Goal: Task Accomplishment & Management: Use online tool/utility

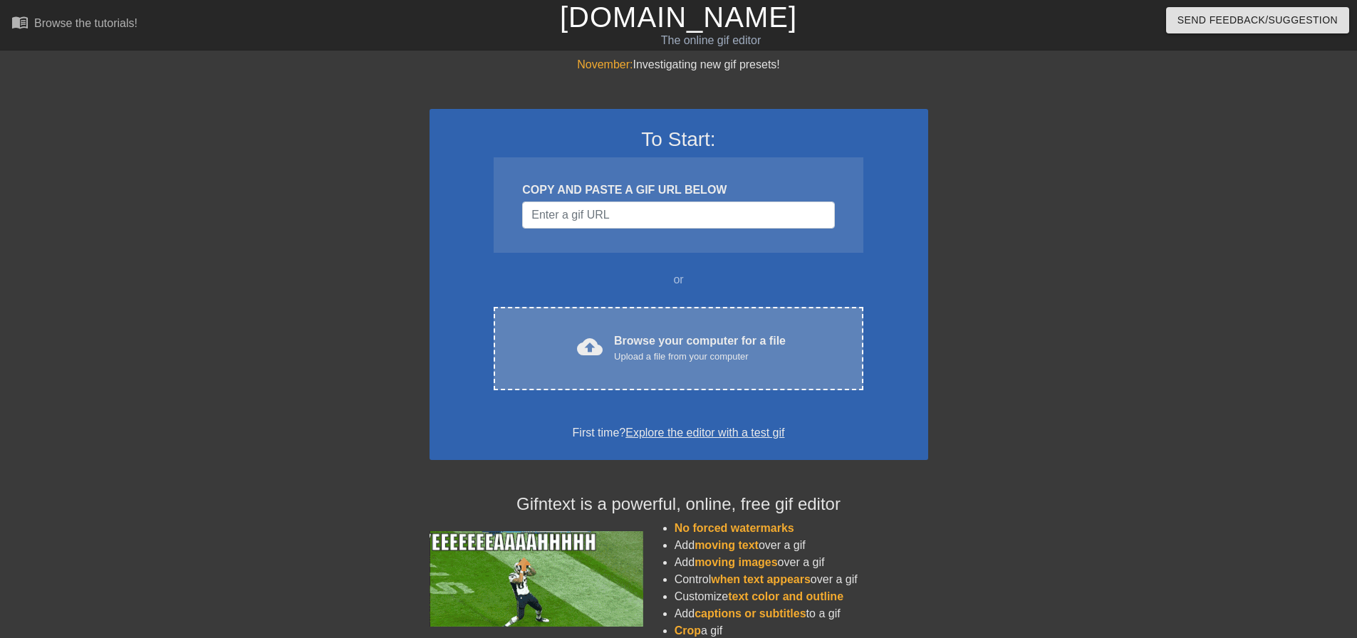
click at [663, 332] on div "cloud_upload Browse your computer for a file Upload a file from your computer C…" at bounding box center [678, 348] width 369 height 83
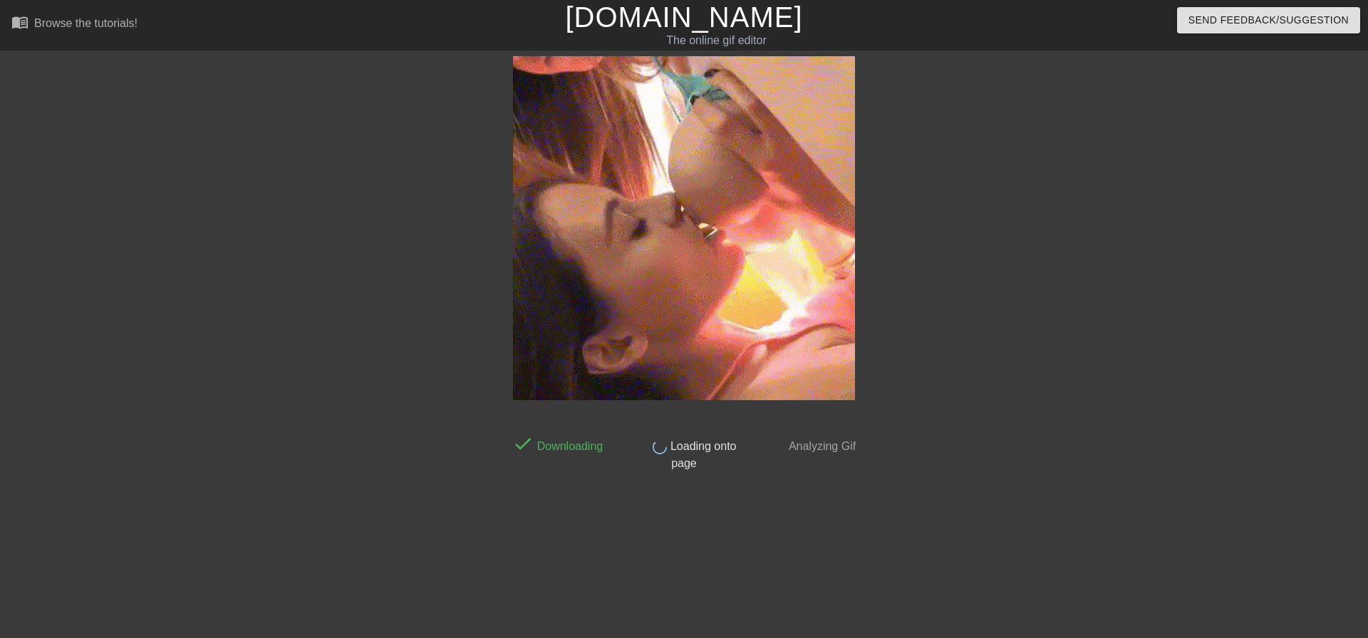
click at [280, 181] on div at bounding box center [381, 269] width 214 height 427
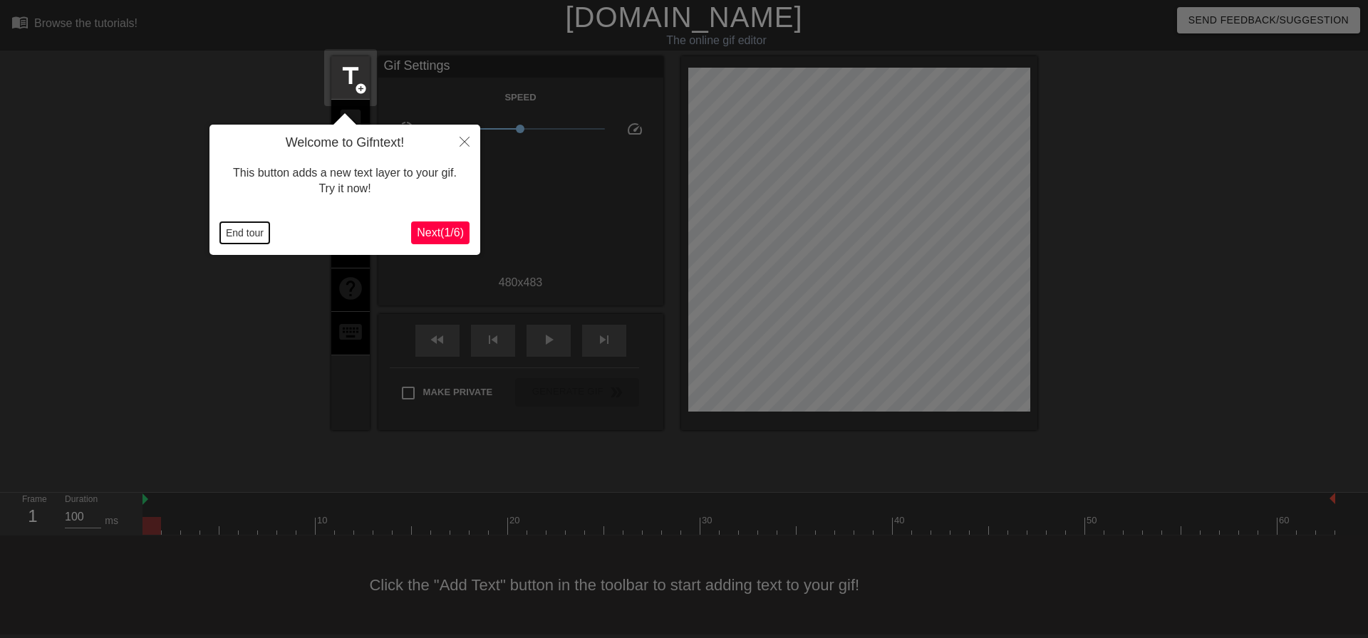
click at [225, 233] on button "End tour" at bounding box center [244, 232] width 49 height 21
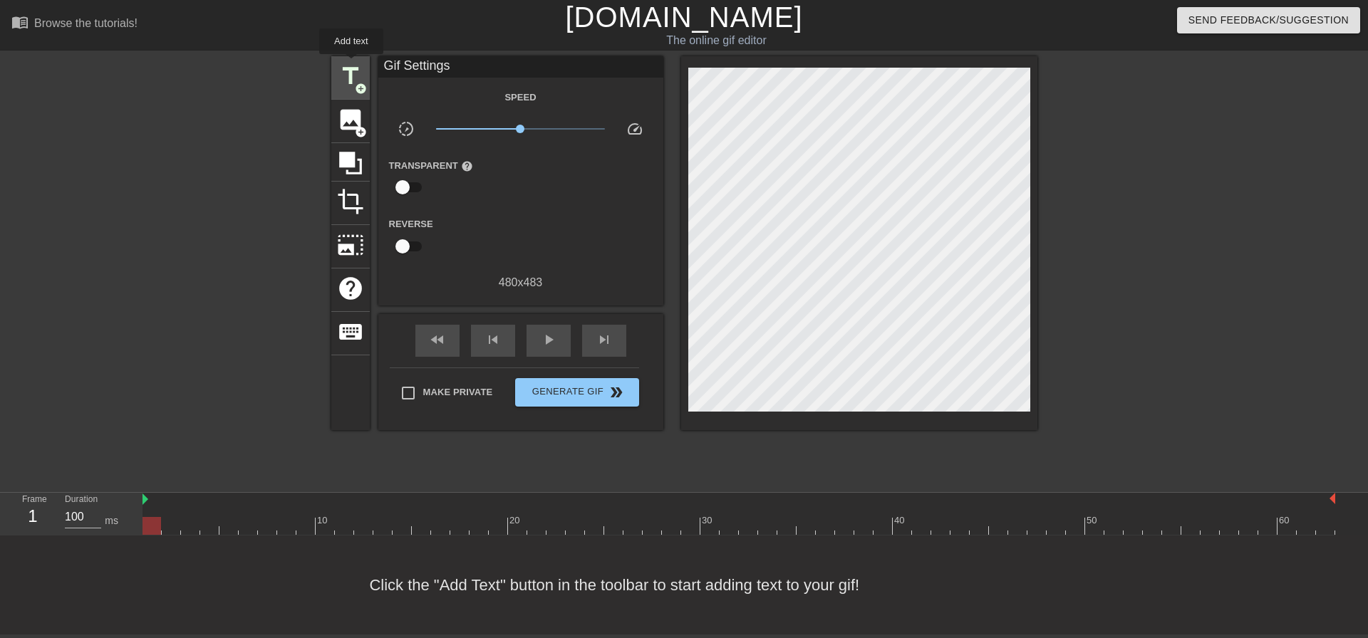
click at [351, 64] on span "title" at bounding box center [350, 76] width 27 height 27
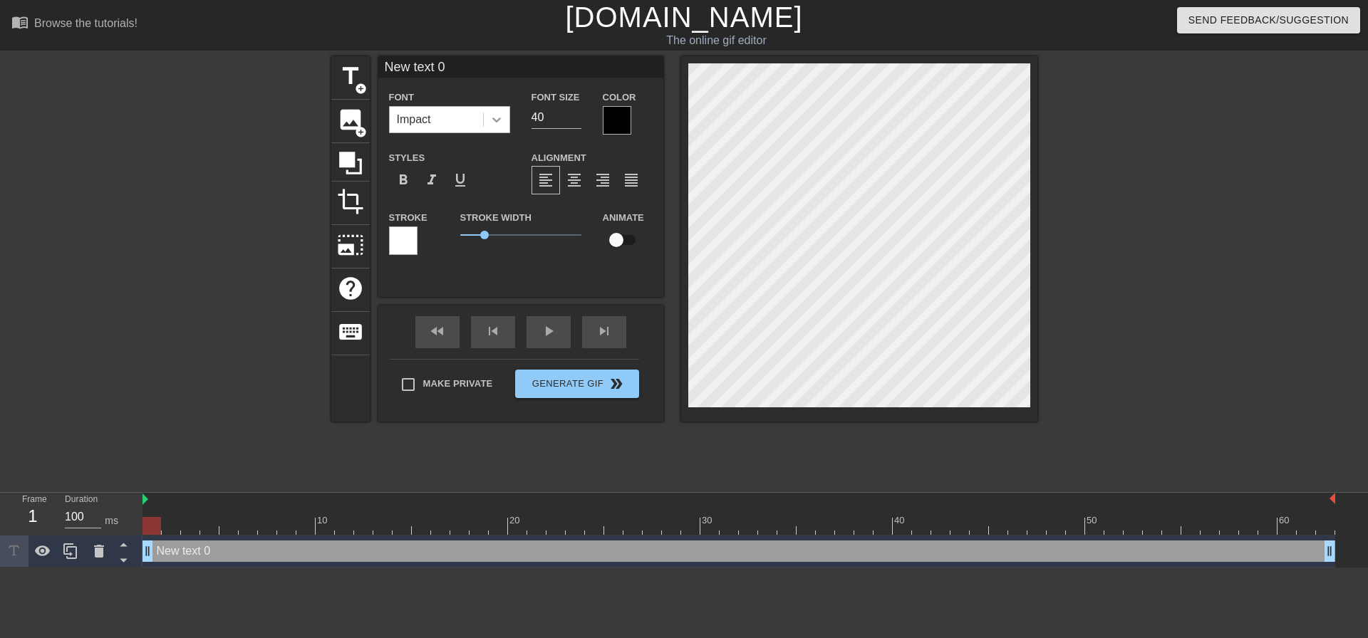
click at [486, 119] on div at bounding box center [497, 120] width 26 height 26
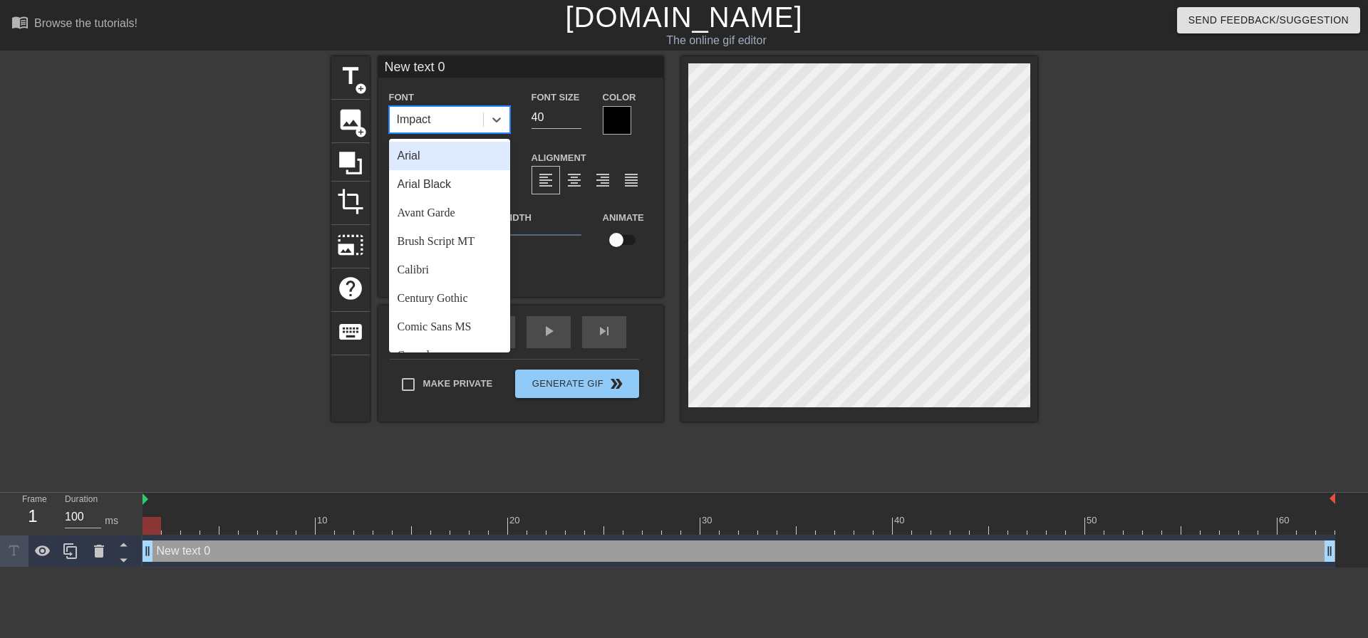
click at [480, 174] on div "Arial Black" at bounding box center [449, 184] width 121 height 28
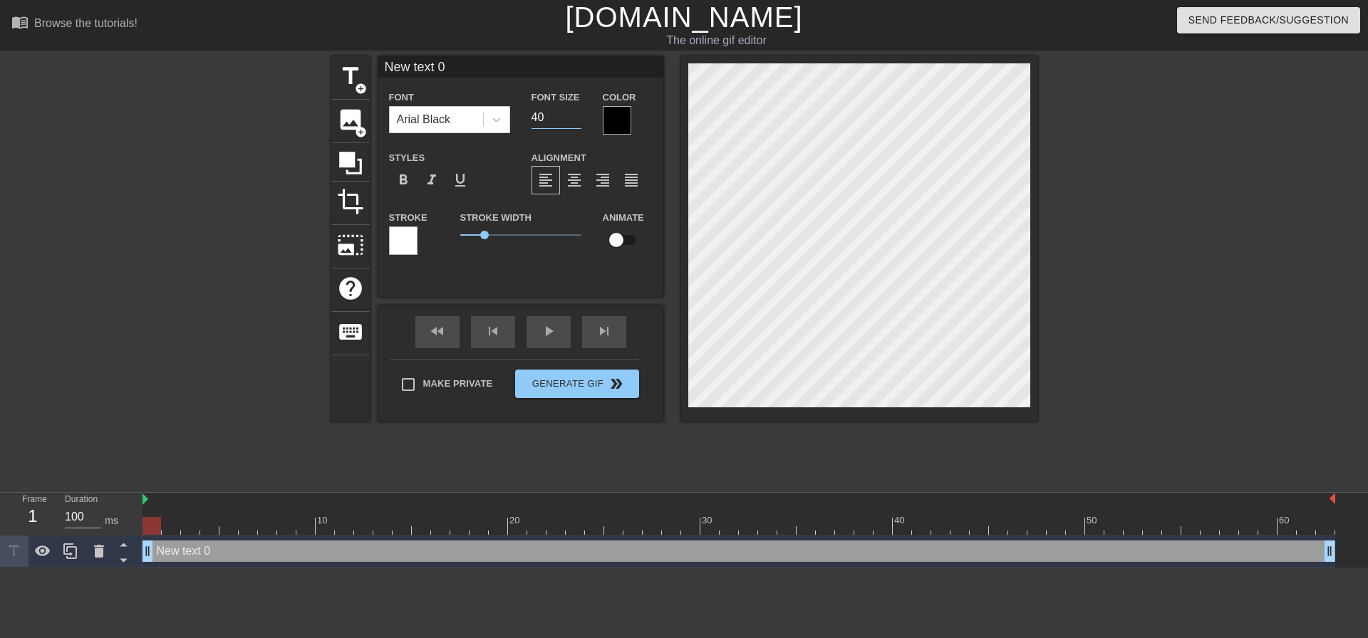
drag, startPoint x: 560, startPoint y: 109, endPoint x: 474, endPoint y: 102, distance: 85.8
click at [529, 115] on div "Font Size 40" at bounding box center [556, 111] width 71 height 46
type input "20"
click at [571, 175] on span "format_align_center" at bounding box center [574, 180] width 17 height 17
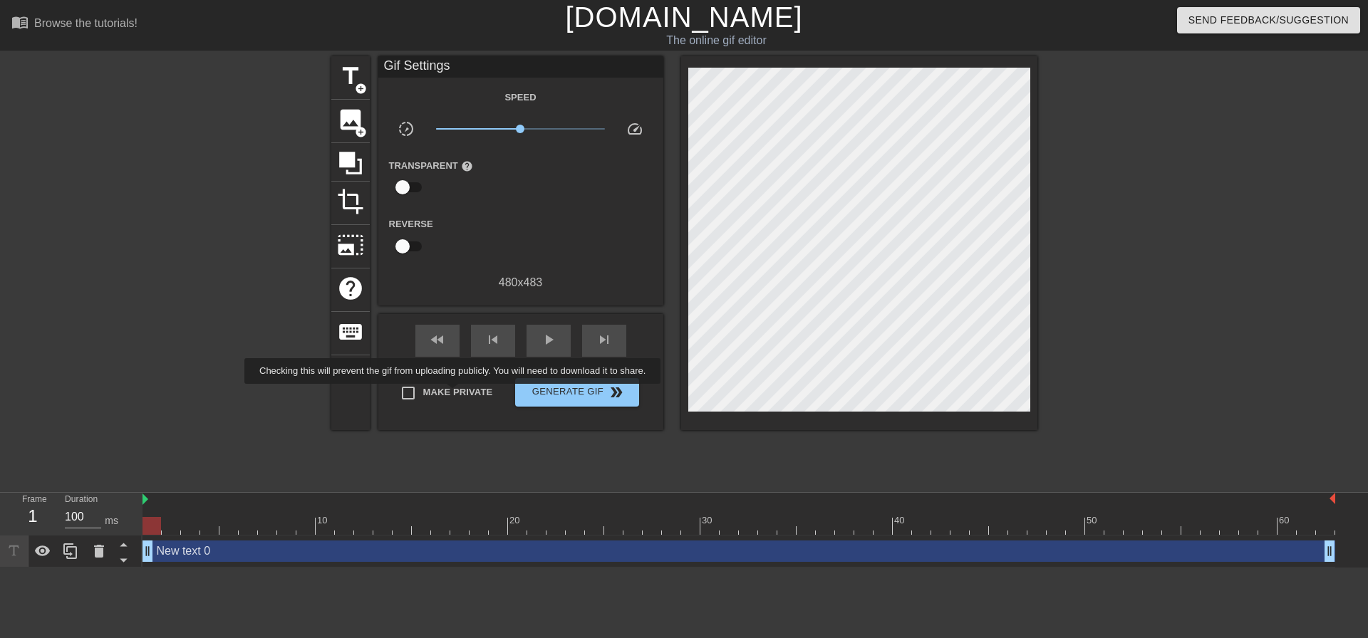
click at [455, 394] on label "Make Private" at bounding box center [443, 393] width 100 height 30
click at [423, 394] on input "Make Private" at bounding box center [408, 393] width 30 height 30
checkbox input "true"
drag, startPoint x: 162, startPoint y: 526, endPoint x: 0, endPoint y: 405, distance: 202.0
click at [0, 405] on div "menu_book Browse the tutorials! Gifntext.com The online gif editor Send Feedbac…" at bounding box center [684, 284] width 1368 height 568
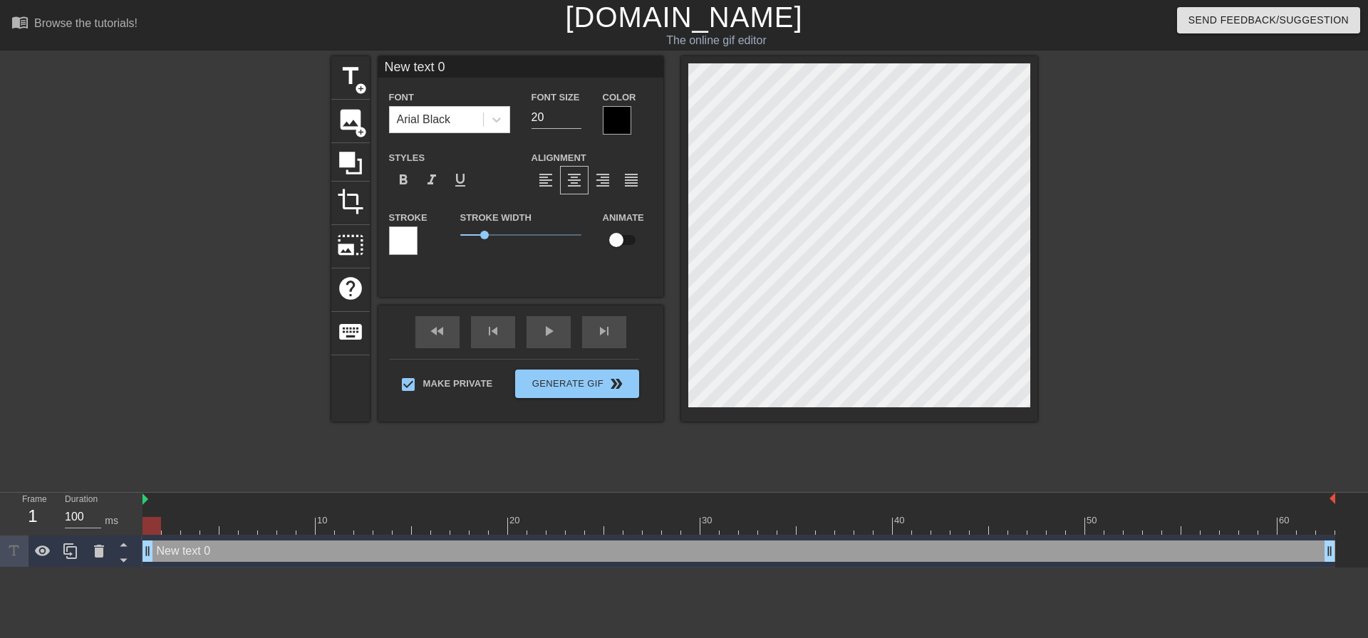
scroll to position [2, 1]
type input "M"
type textarea "M"
type input "My"
type textarea "My"
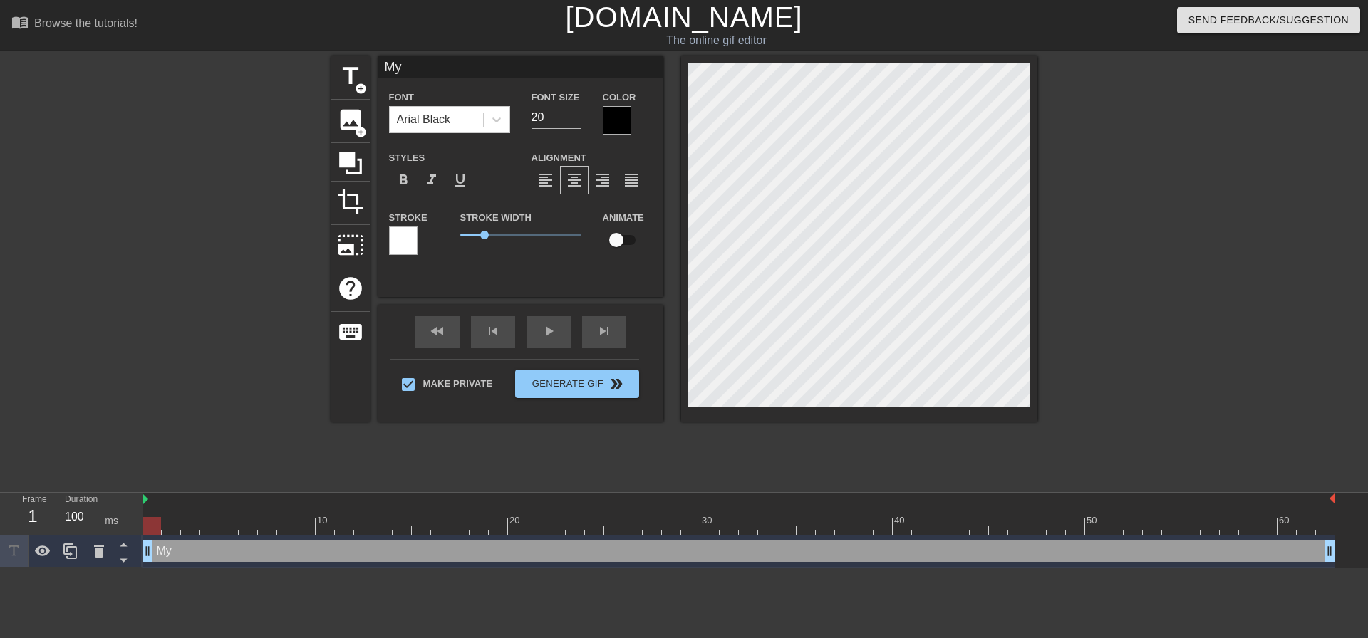
type input "My"
type textarea "My"
type input "My w"
type textarea "My w"
type input "My wi"
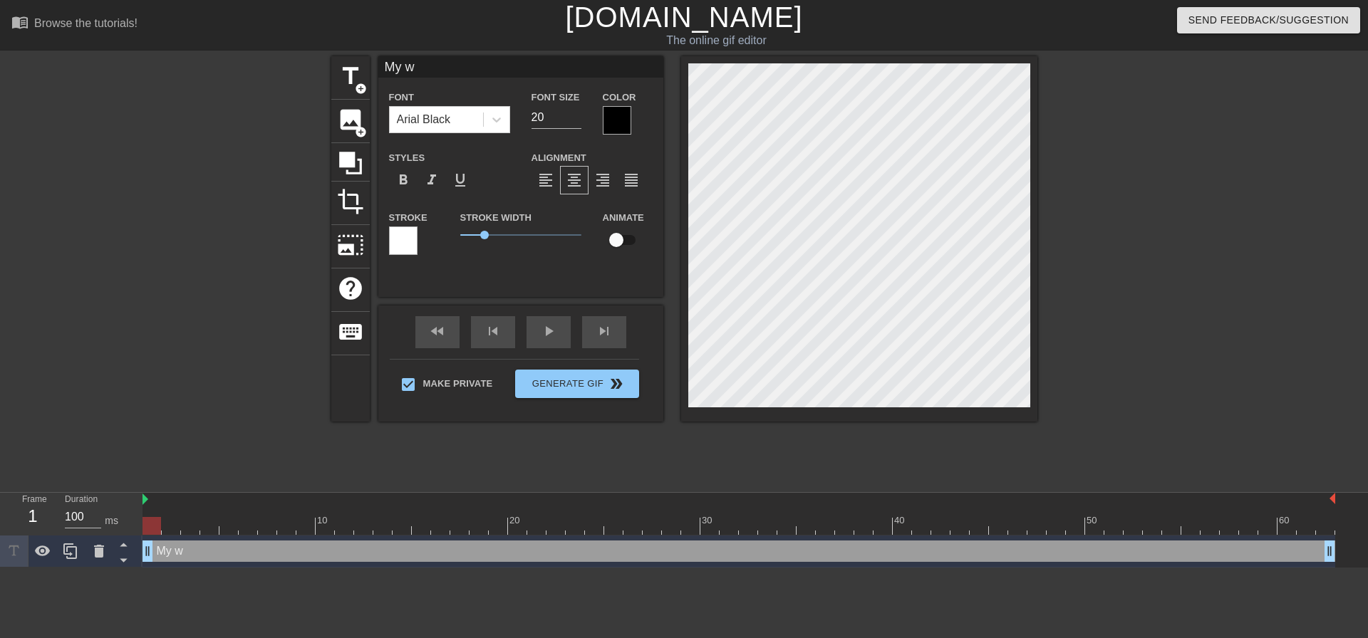
type textarea "My wi"
type input "My wif"
type textarea "My wif"
type input "My wife"
type textarea "My wife"
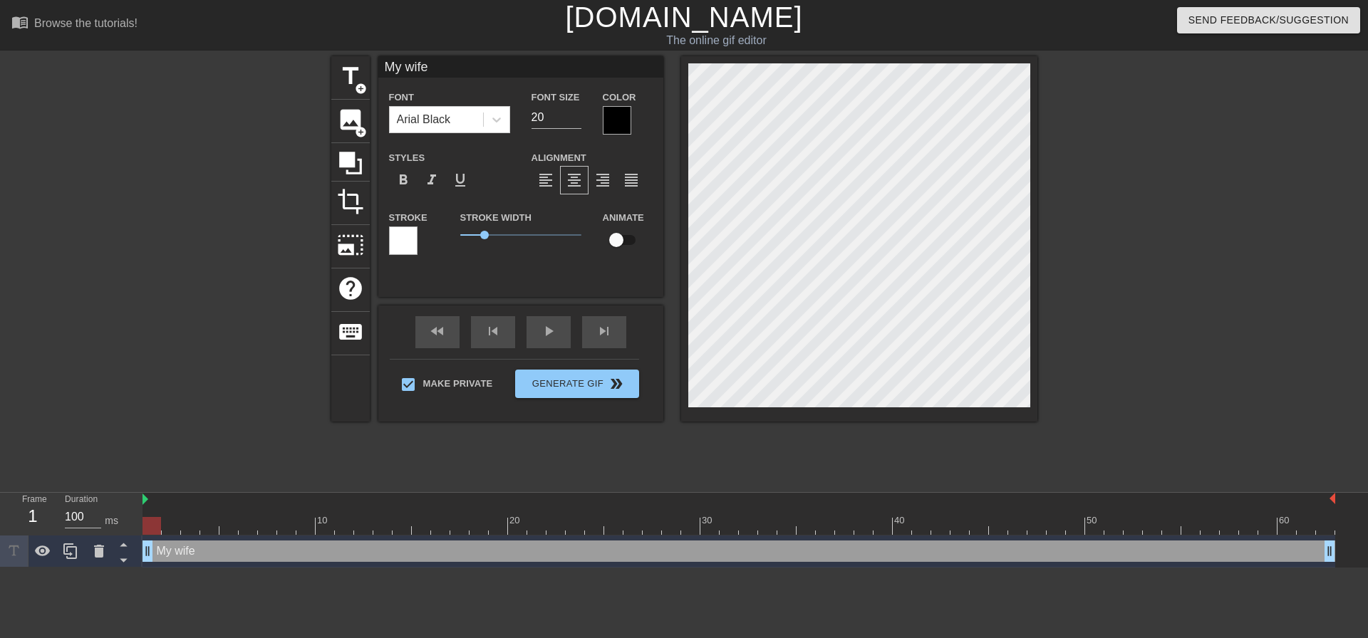
type input "My wife"
type textarea "My wife"
type input "My wife s"
type textarea "My wife so"
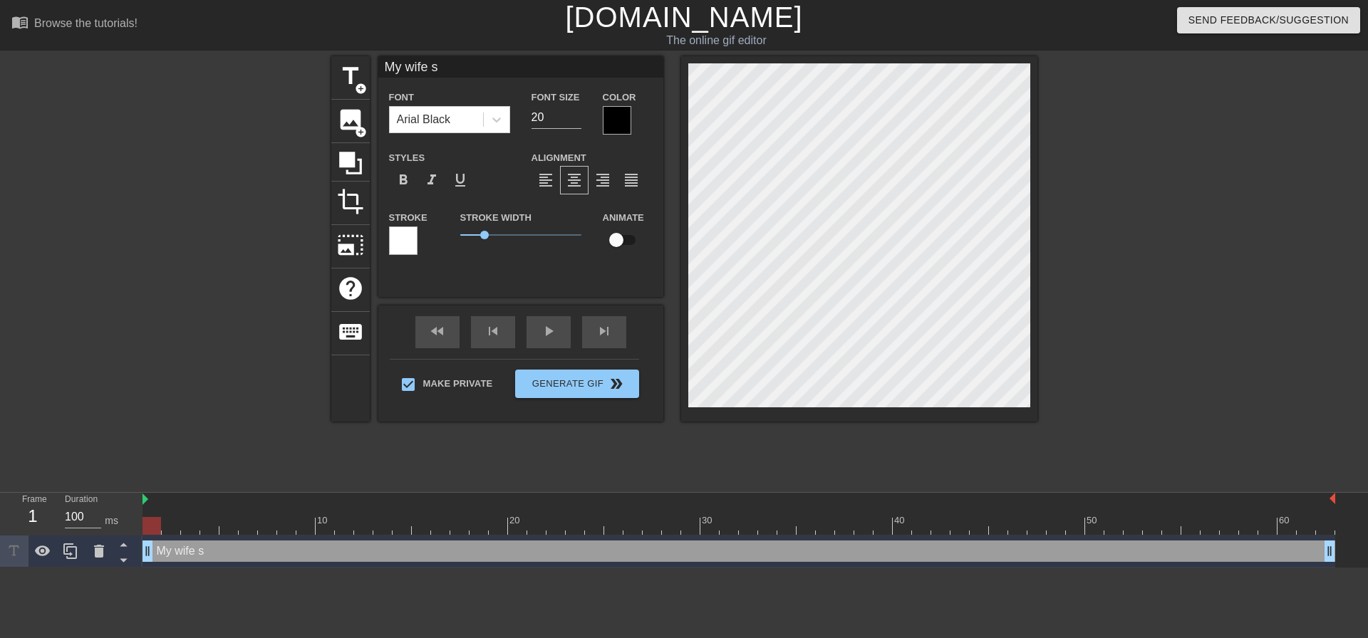
type input "My wife sop"
type textarea "My wife sope"
type input "My wife sop"
type textarea "My wife sop"
type input "My wife so"
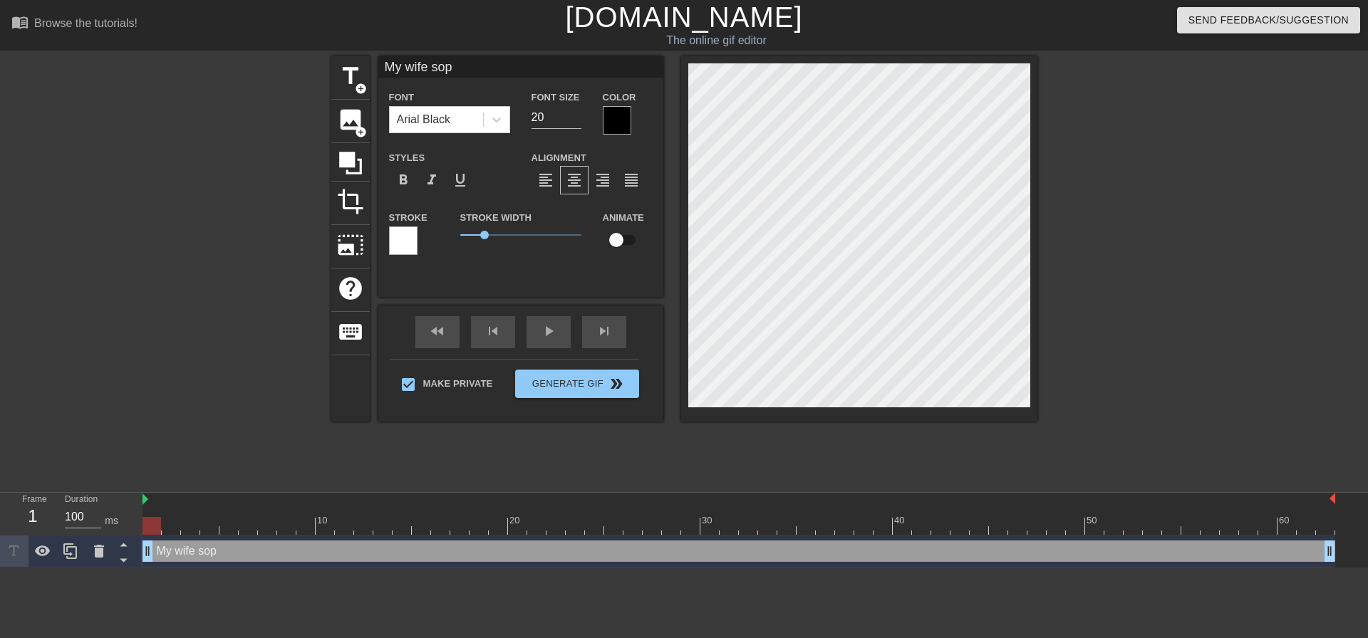
type textarea "My wife so"
type input "My wife s"
type textarea "My wife s"
type input "My wife sp"
type textarea "My wife sp"
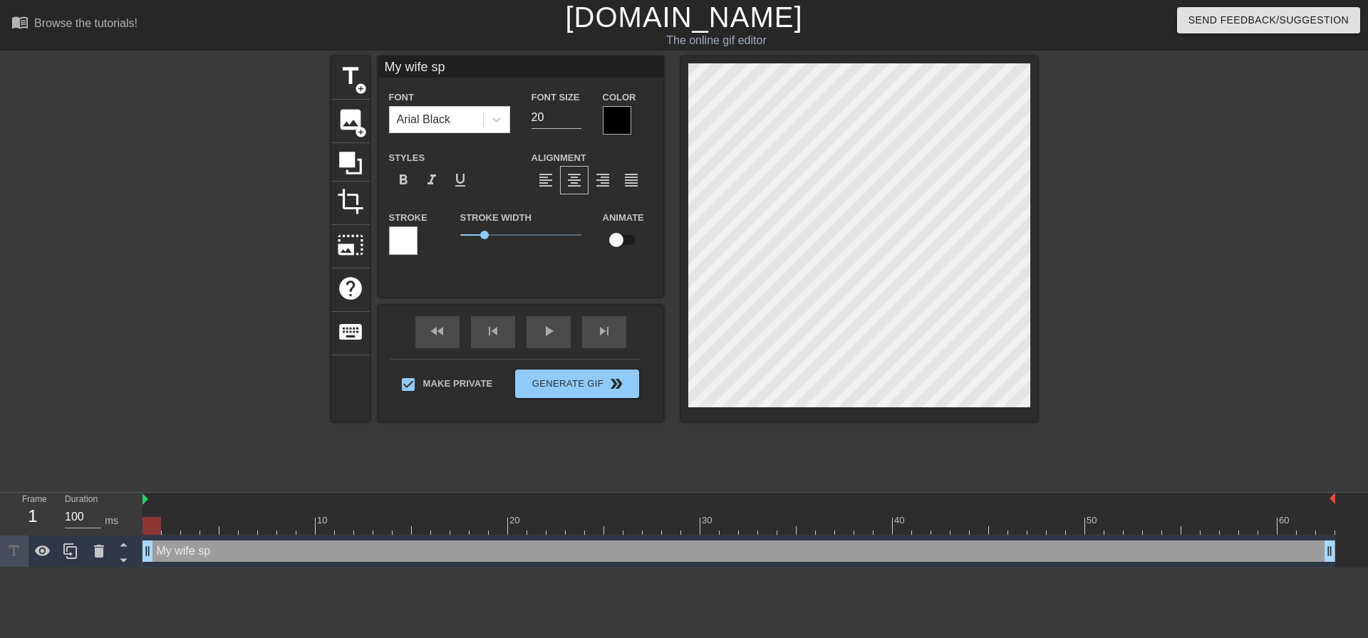
type input "My wife spe"
type textarea "My wife spe"
type input "My wife spen"
type textarea "My wife spen"
type input "My wife spend"
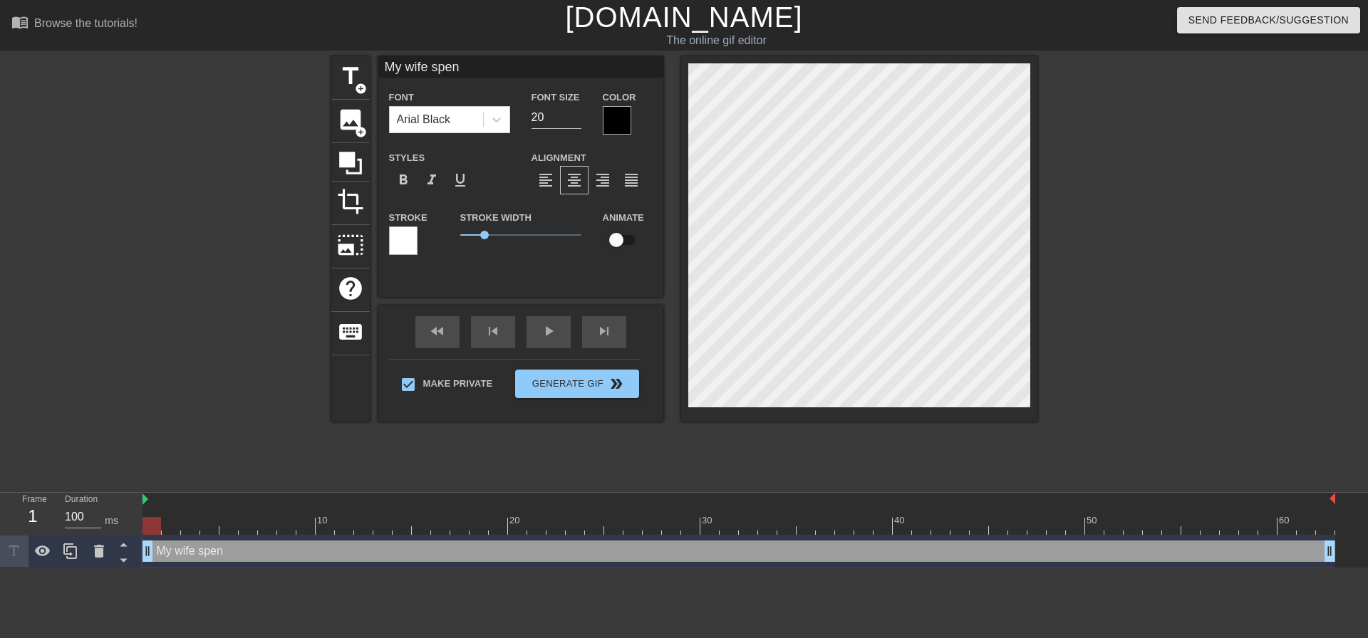
type textarea "My wife spend"
type input "My wife spend"
type textarea "My wife spend"
type input "My wife spend f"
type textarea "My wife spend f"
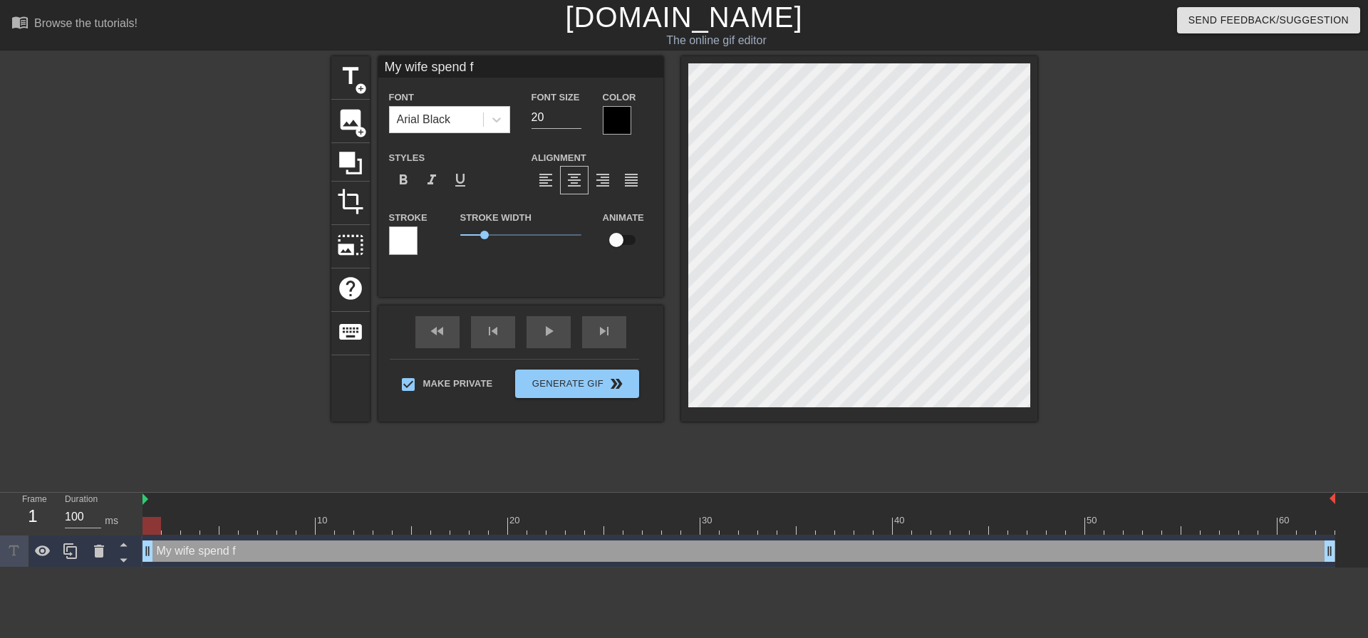
type input "My wife spend"
type textarea "My wife spend"
type input "My wife spend"
type textarea "My wife spend"
type input "My wife spends"
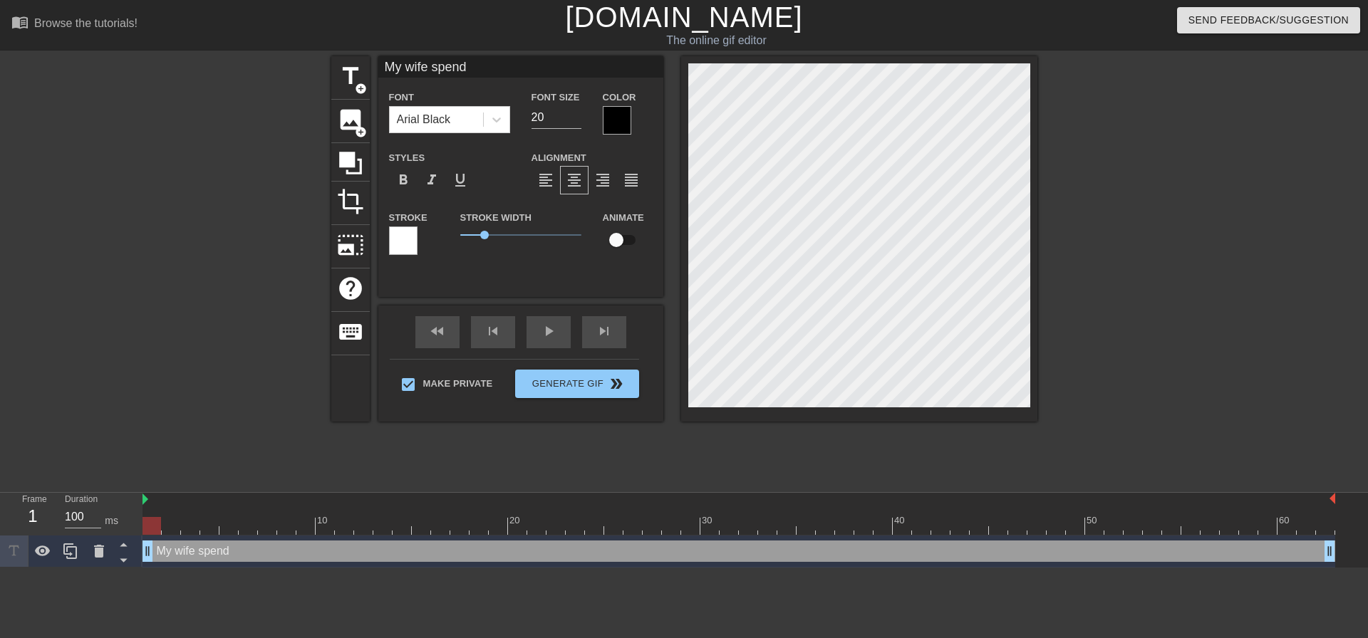
type textarea "My wife spends"
type input "My wife spends"
type textarea "My wife spends"
type input "My wife spends m"
type textarea "My wife spends m"
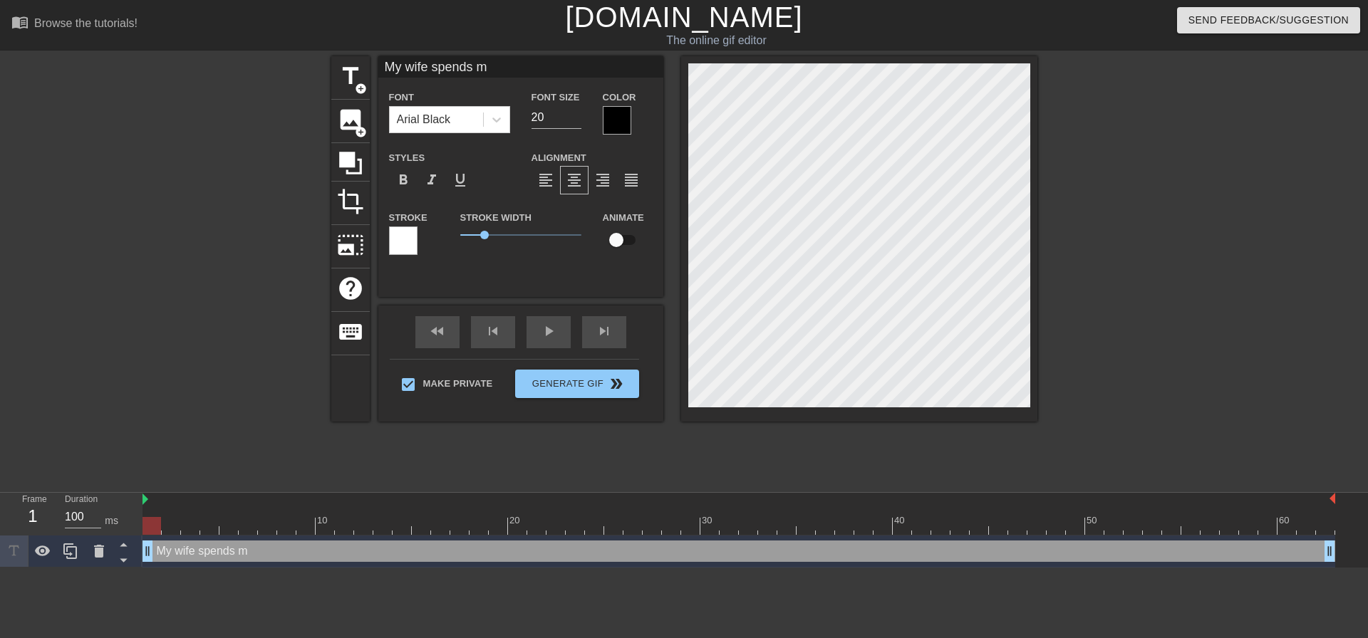
type input "My wife spends mo"
type textarea "My wife spends mo"
type input "My wife spends mor"
type textarea "My wife spends mor"
type input "My wife spends more"
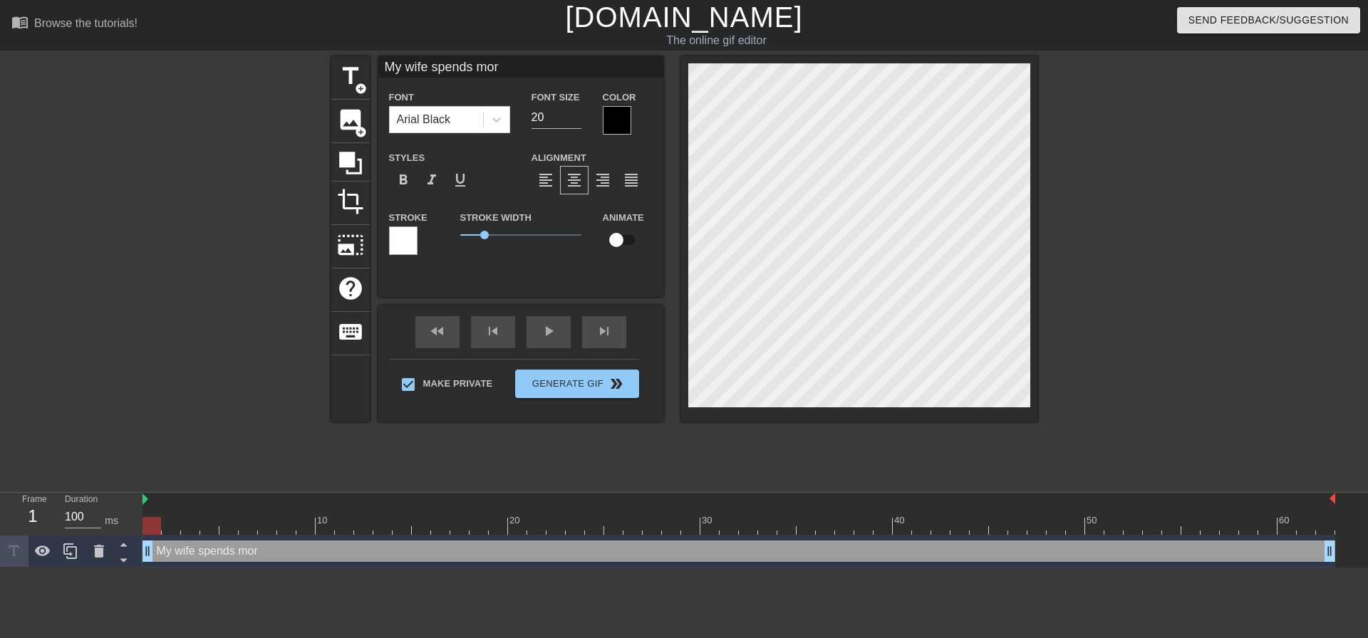
type textarea "My wife spends more"
type input "My wife spends more"
type textarea "My wife spends more"
type input "My wife spends more t"
type textarea "My wife spends more ti"
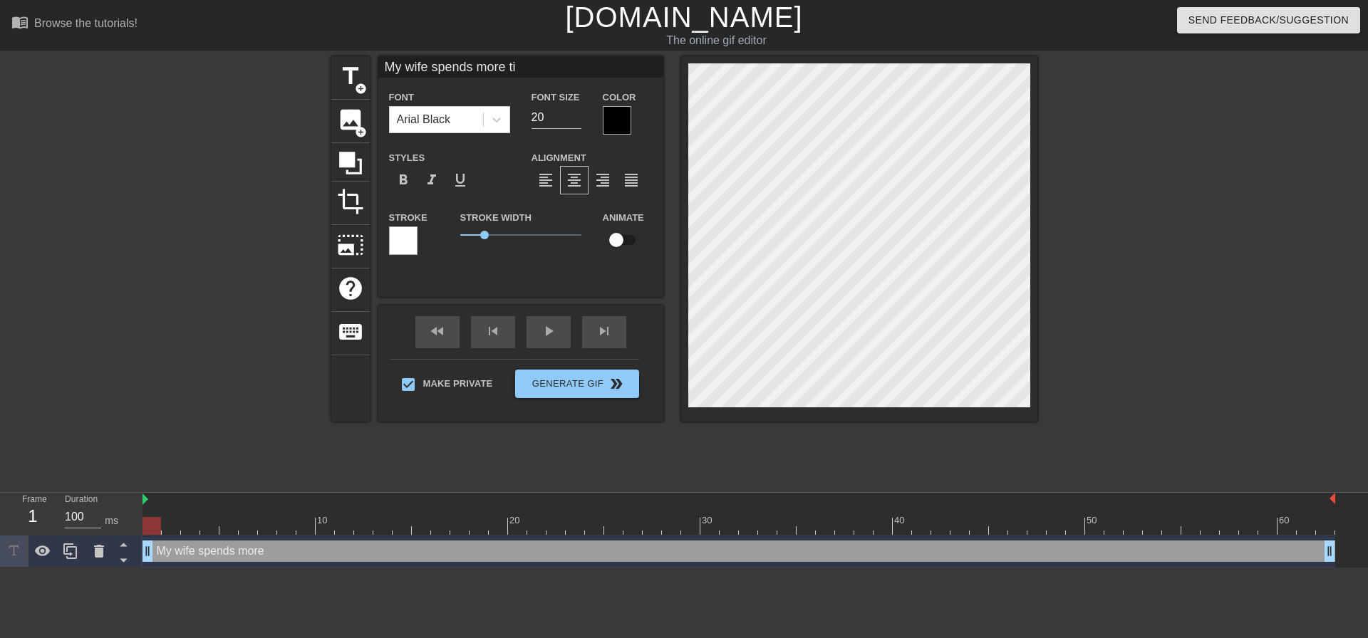
type input "My wife spends more tim"
type textarea "My wife spends more tim"
type input "My wife spends more time"
type textarea "My wife spends more time"
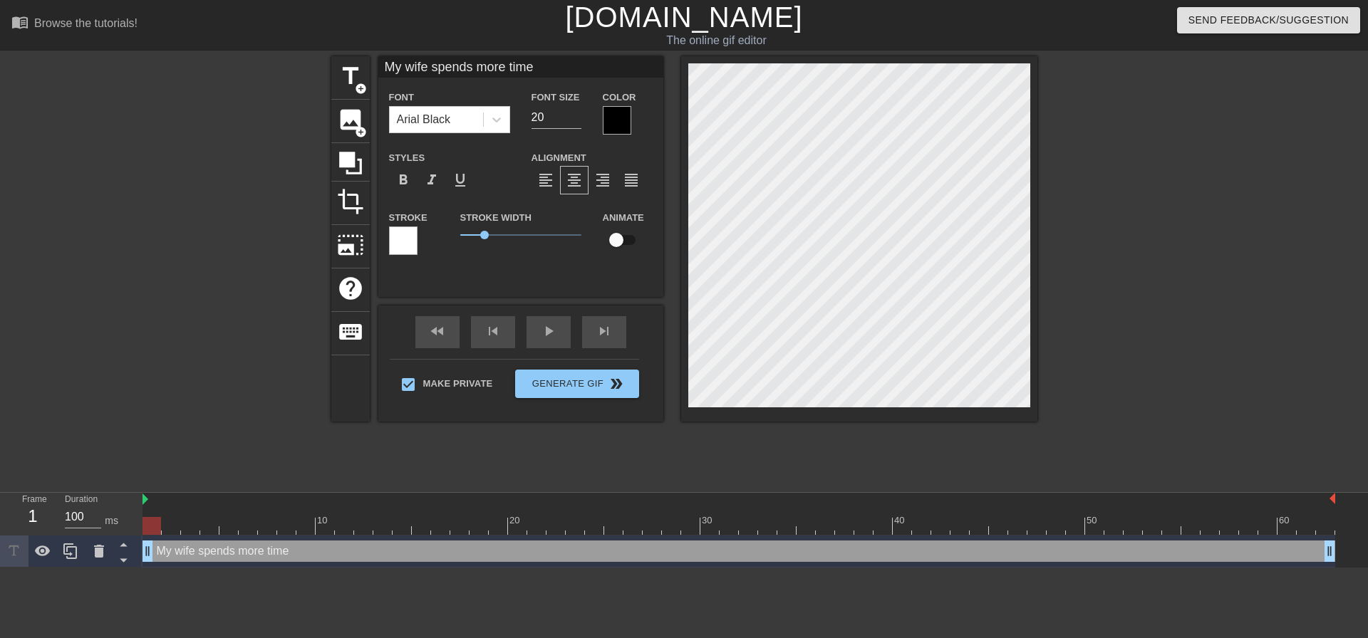
type input "My wife spends more time"
type textarea "My wife spends more time"
type input "My wife spends more time w"
type textarea "My wife spends more time w"
type input "My wife spends more time wi"
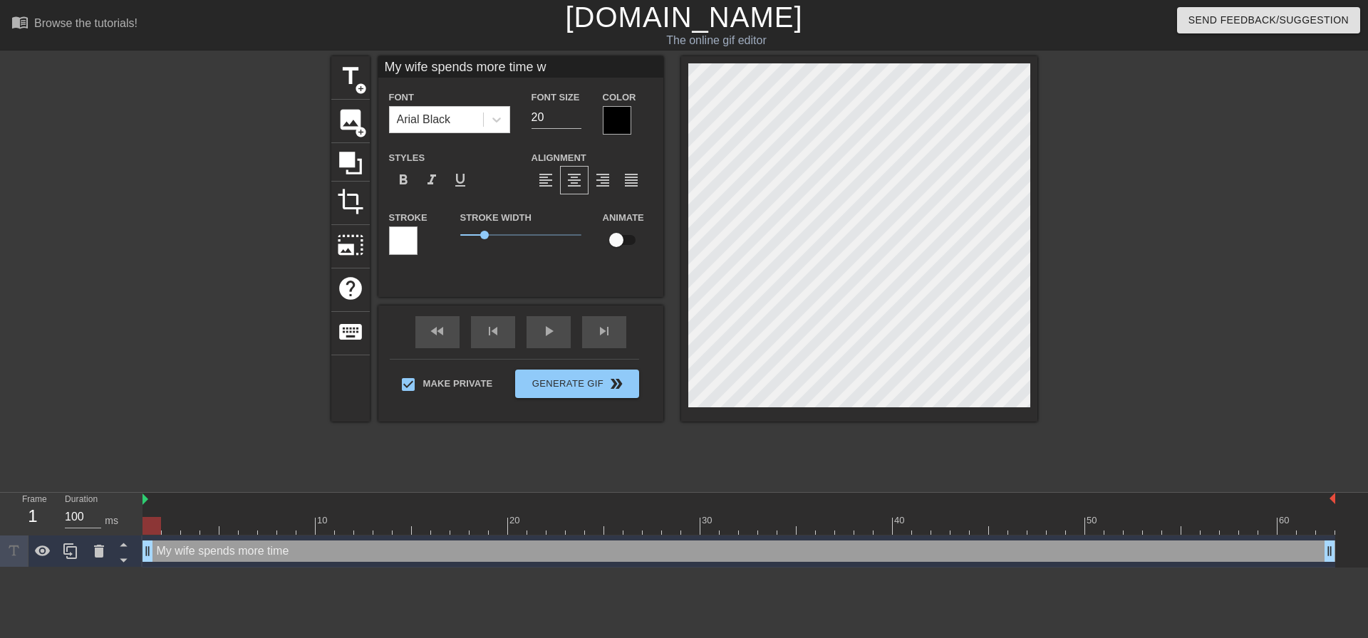
type textarea "My wife spends more time wi"
type input "My wife spends more time wit"
type textarea "My wife spends more time wit"
type input "My wife spends more time with"
type textarea "My wife spends more time with"
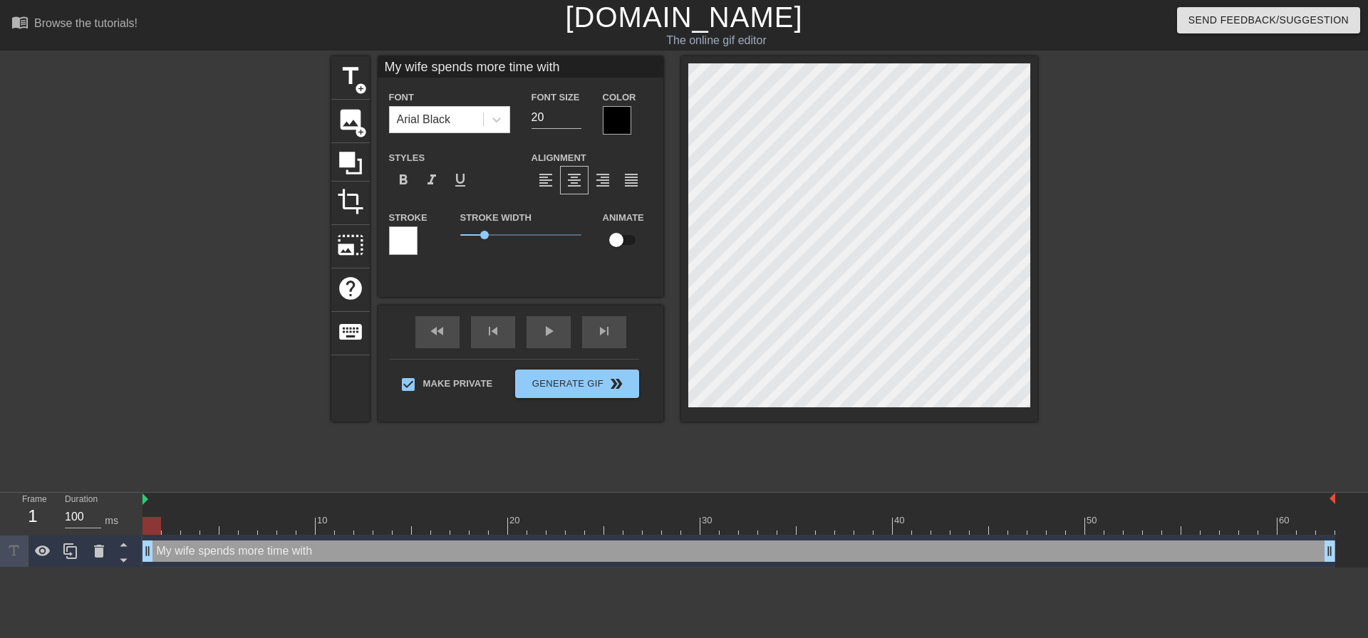
type input "My wife spends more time with"
type textarea "My wife spends more time with"
type input "My wife spends more time withm"
type textarea "My wife spends more time with m"
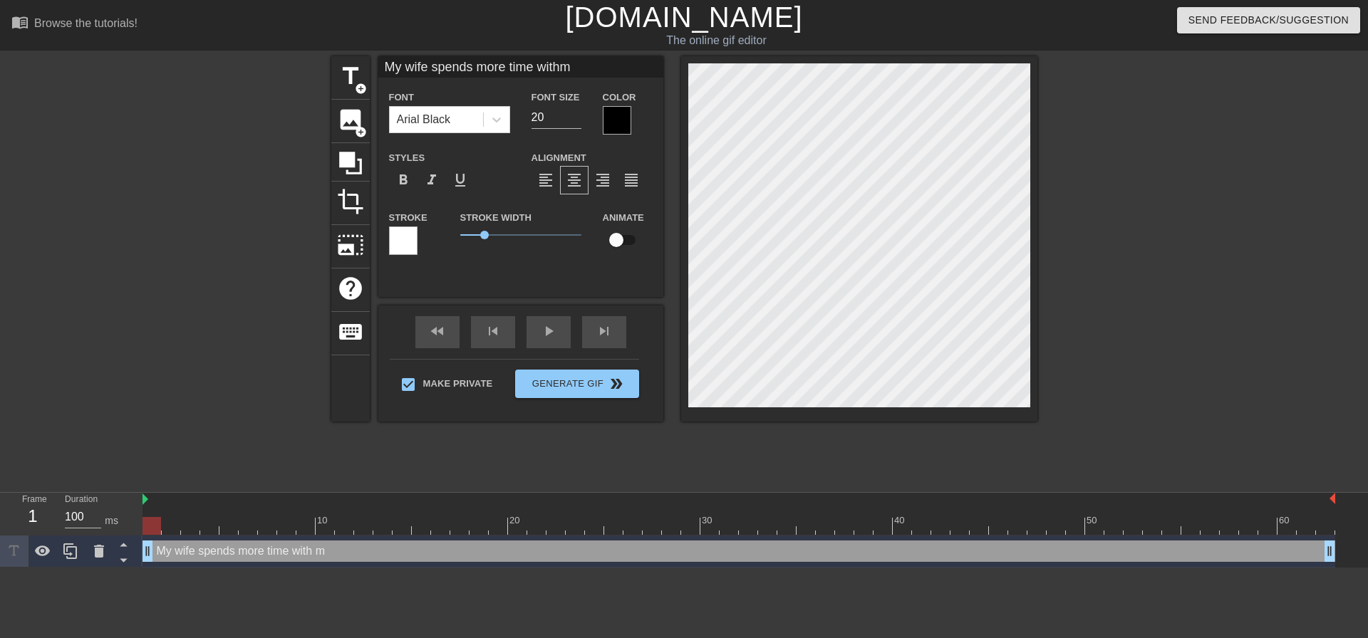
type input "My wife spends more time withmy"
type textarea "My wife spends more time with my"
type input "My wife spends more time withmy"
type textarea "My wife spends more time with my"
type input "My wife spends more time withmy s"
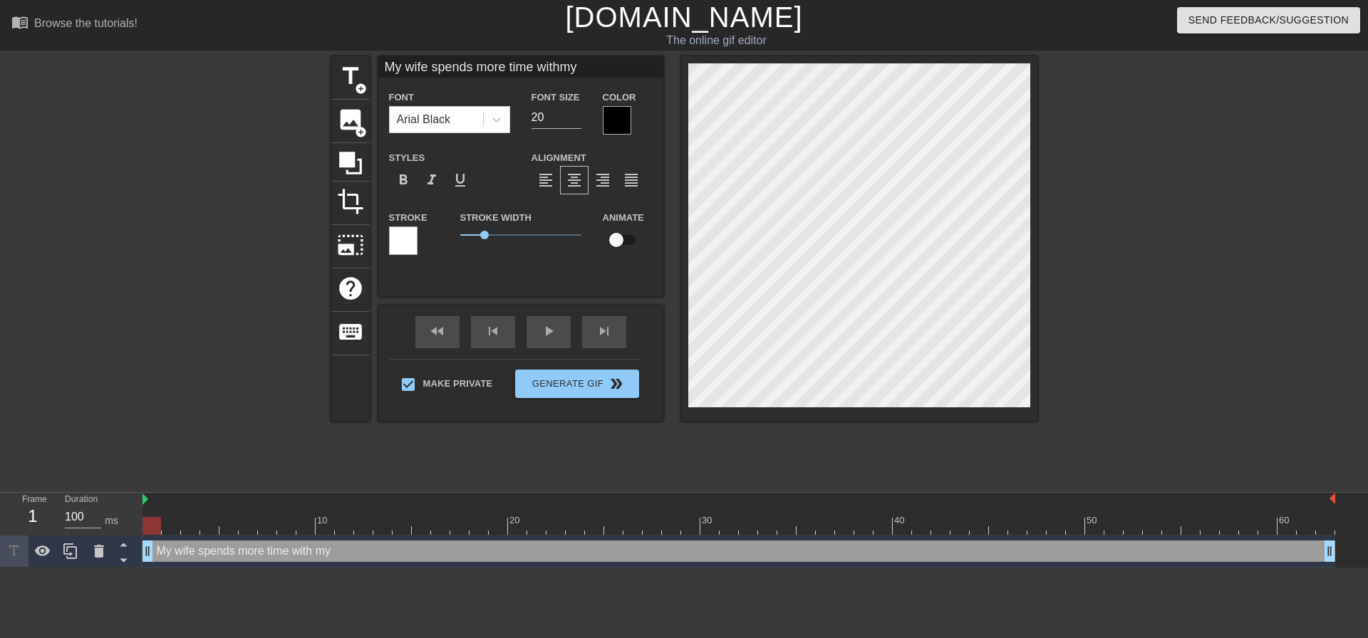
type textarea "My wife spends more time with my s"
type input "My wife spends more time withmy si"
type textarea "My wife spends more time with my si"
type input "My wife spends more time withmy sis"
type textarea "My wife spends more time with my sis"
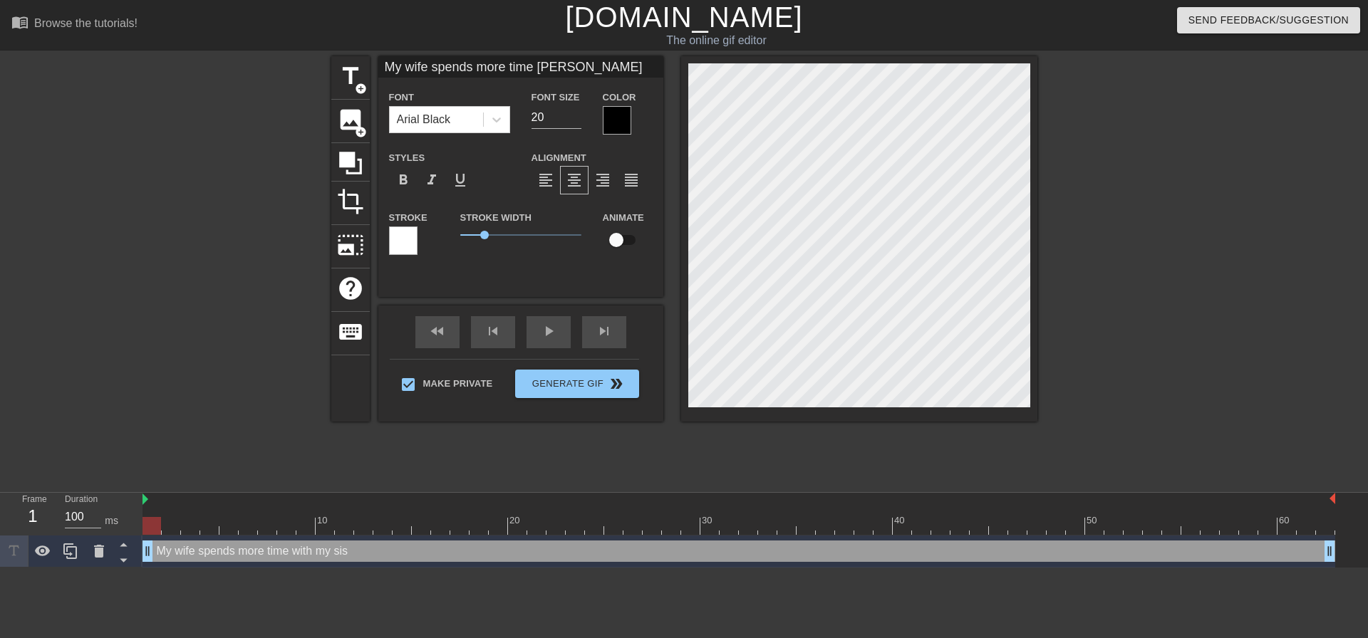
type input "My wife spends more time withmy sist"
type textarea "My wife spends more time with my sist"
type input "My wife spends more time withmy siste"
type textarea "My wife spends more time with my siste"
type input "My wife spends more time withmy sister"
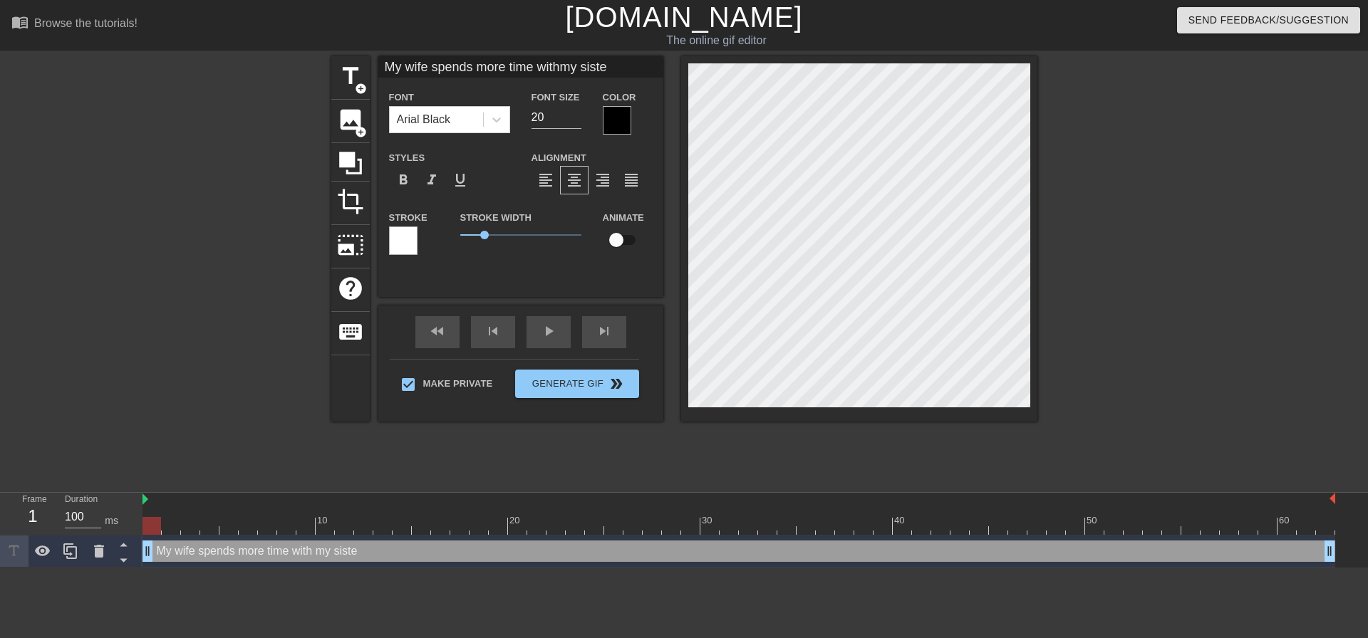
type textarea "My wife spends more time with my sister"
type input "My wife spends more time withmy sister"
type textarea "My wife spends more time with my sister"
type input "My wife spends more time withmy sister t"
type textarea "My wife spends more time with my sister t"
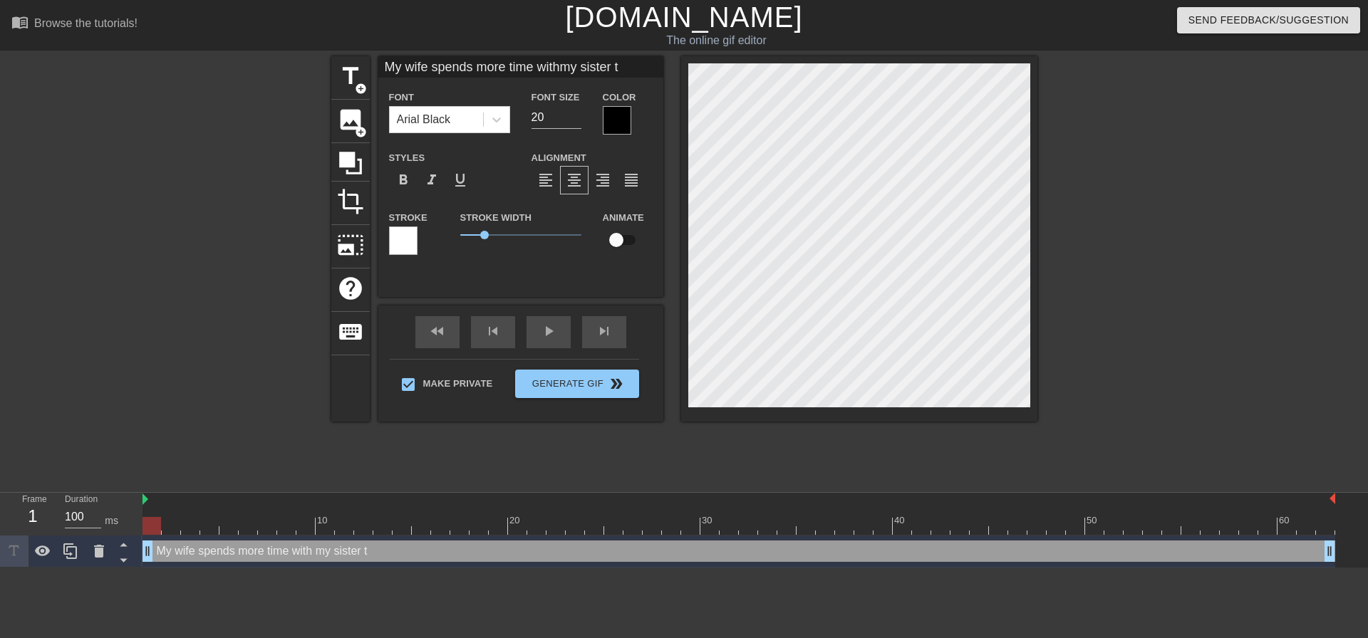
type input "My wife spends more time withmy sister th"
type textarea "My wife spends more time with my sister th"
type input "My wife spends more time withmy sister tha"
type textarea "My wife spends more time with my sister tha"
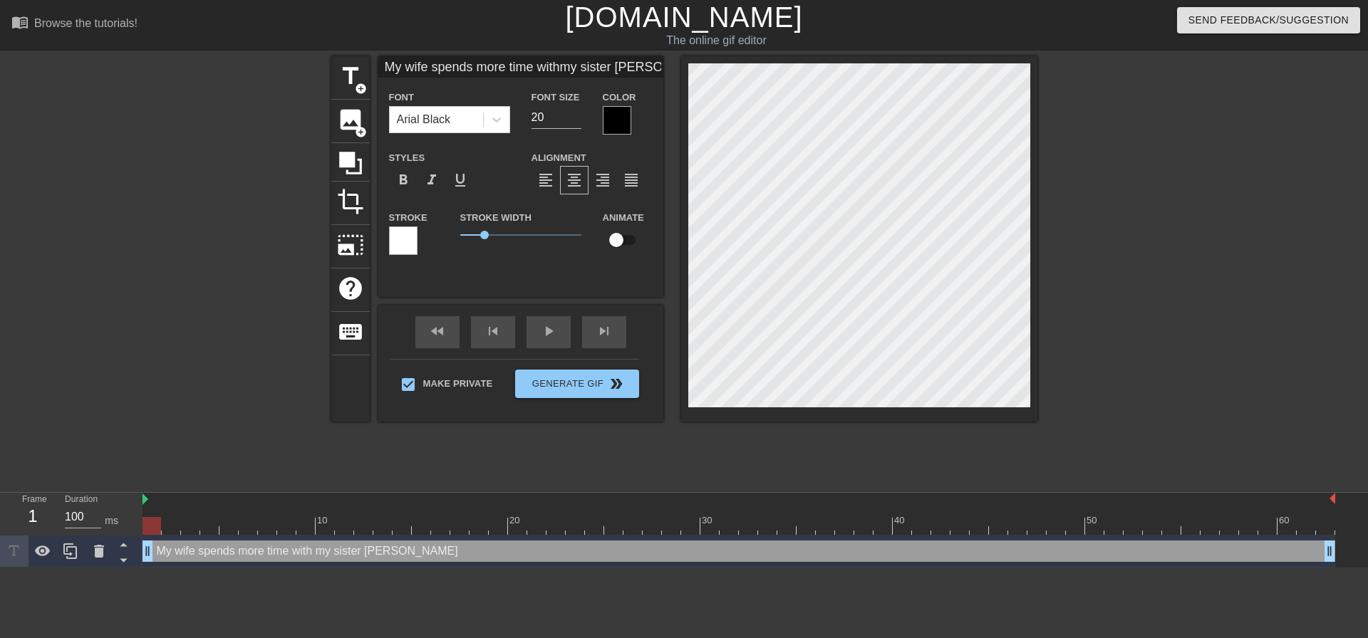
type input "My wife spends more time withmy sister th"
type textarea "My wife spends more time with my sister th"
type input "My wife spends more time withmy sister the"
type textarea "My wife spends more time with my sister the"
type input "My wife spends more time withmy sister then"
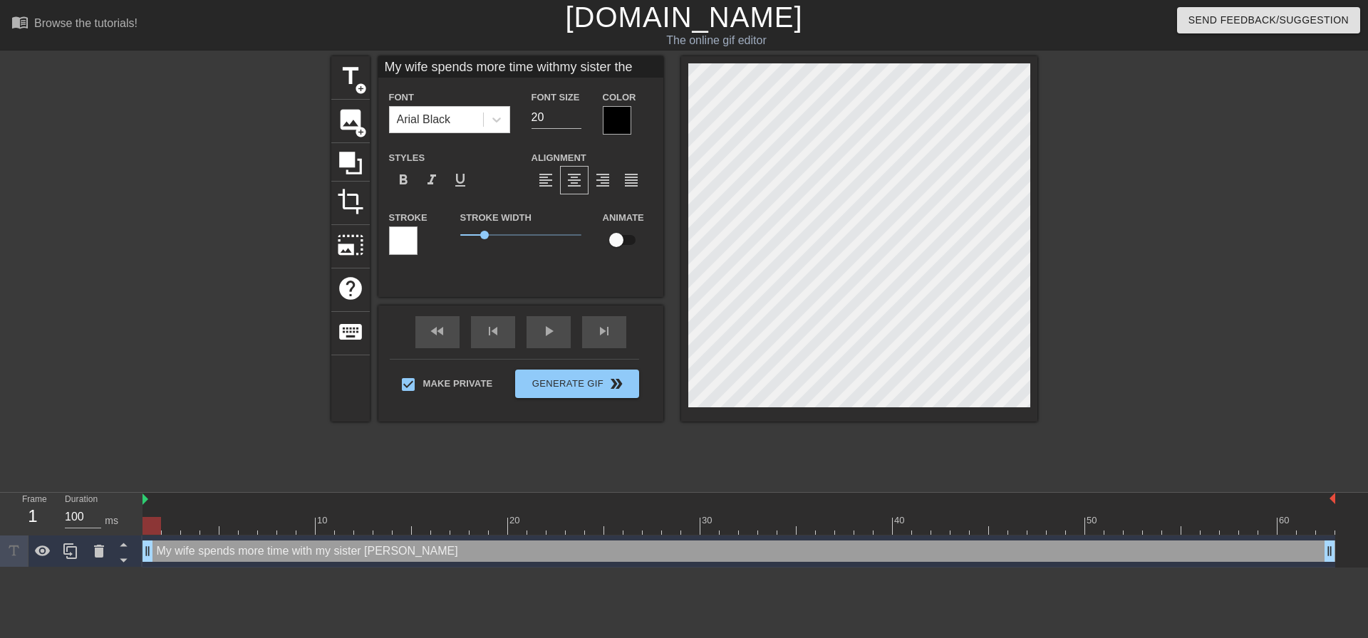
type textarea "My wife spends more time with my sister then"
type input "My wife spends more time withmy sister then"
type textarea "My wife spends more time with my sister then"
type input "My wife spends more time withmy sister then s"
type textarea "My wife spends more time with my sister then s"
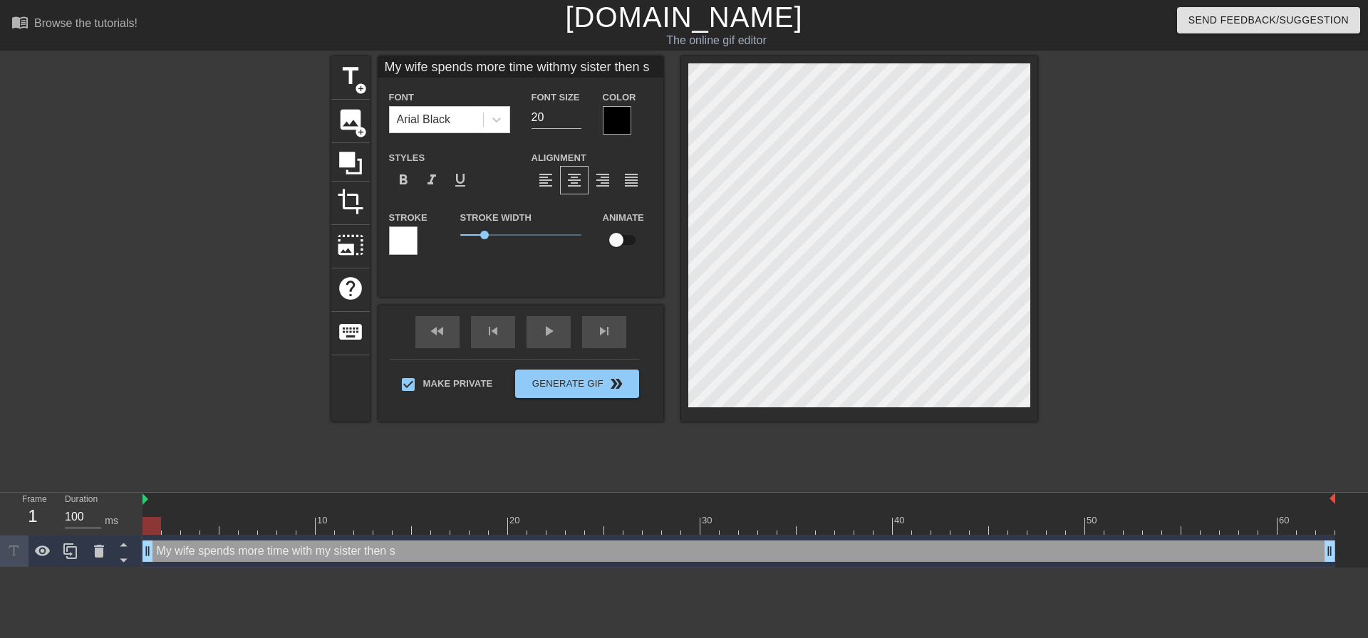
type input "My wife spends more time withmy sister then sj"
type textarea "My wife spends more time with my sister then sj"
type input "My wife spends more time withmy sister then sje"
type textarea "My wife spends more time with my sister then sje"
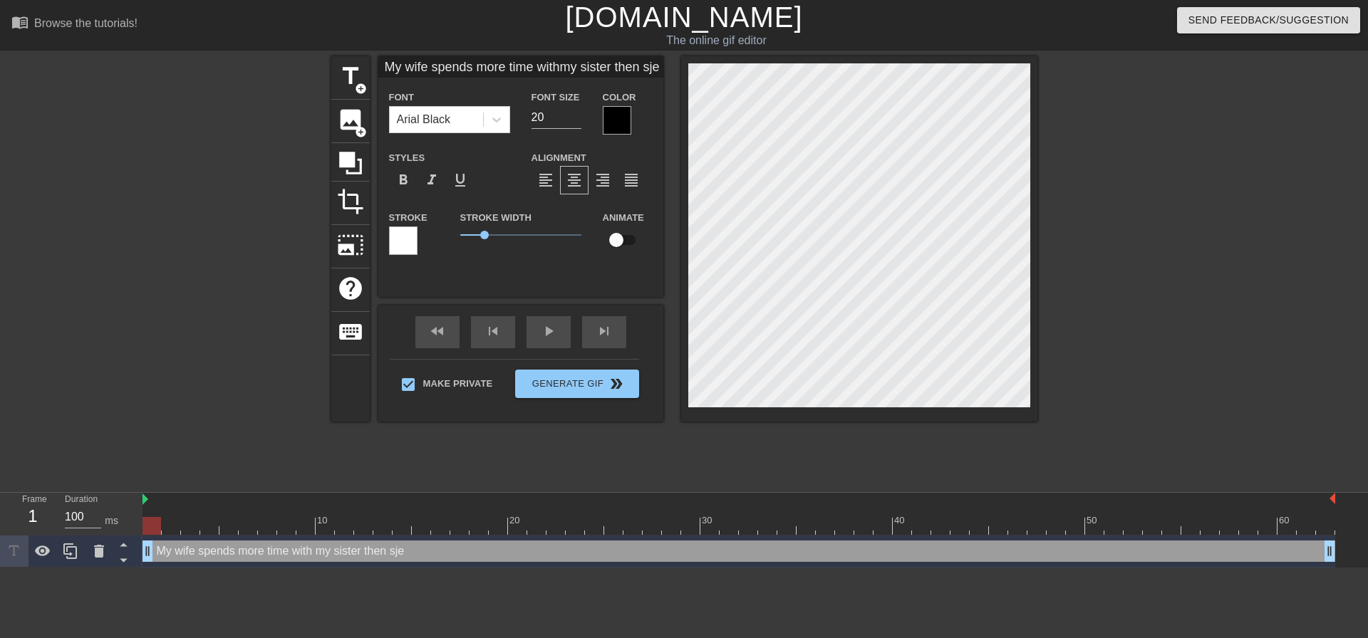
type input "My wife spends more time withmy sister then sj"
type textarea "My wife spends more time with my sister then sj"
type input "My wife spends more time withmy sister then s"
type textarea "My wife spends more time with my sister then s"
type input "My wife spends more time withmy sister then sh"
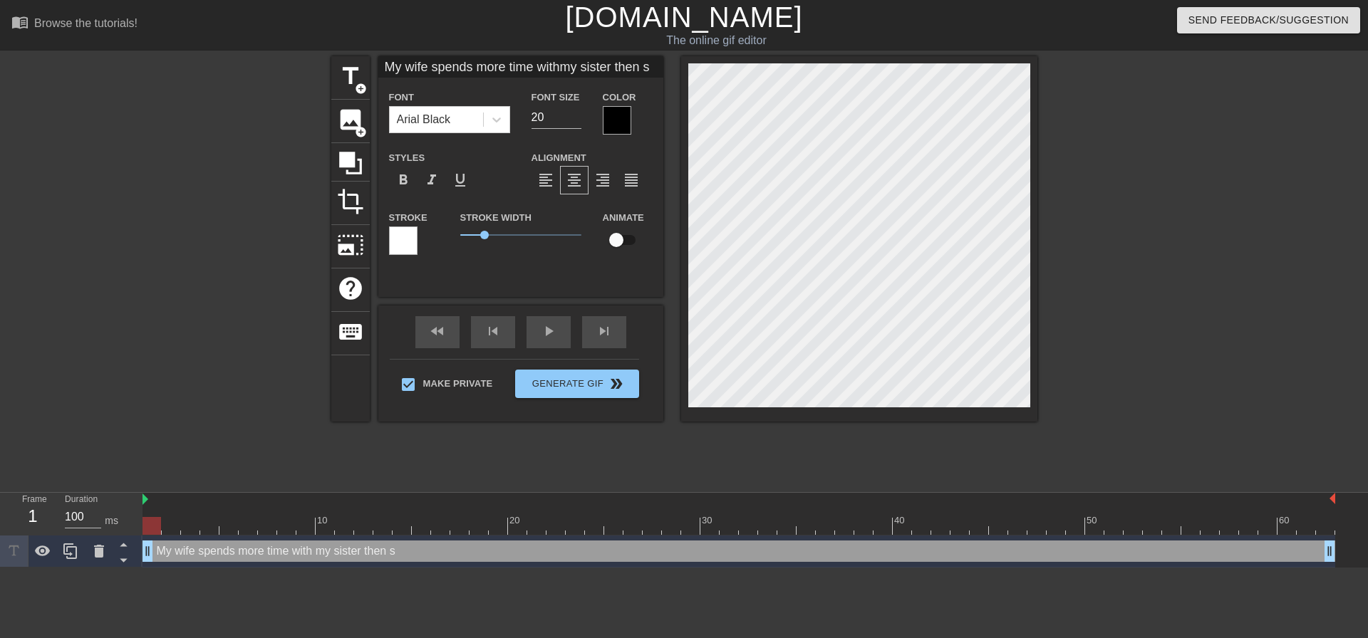
type textarea "My wife spends more time with my sister then sh"
type input "My wife spends more time withmy sister then she"
type textarea "My wife spends more time with my sister then she"
type input "My wife spends more time withmy sister then she"
type textarea "My wife spends more time with my sister then she"
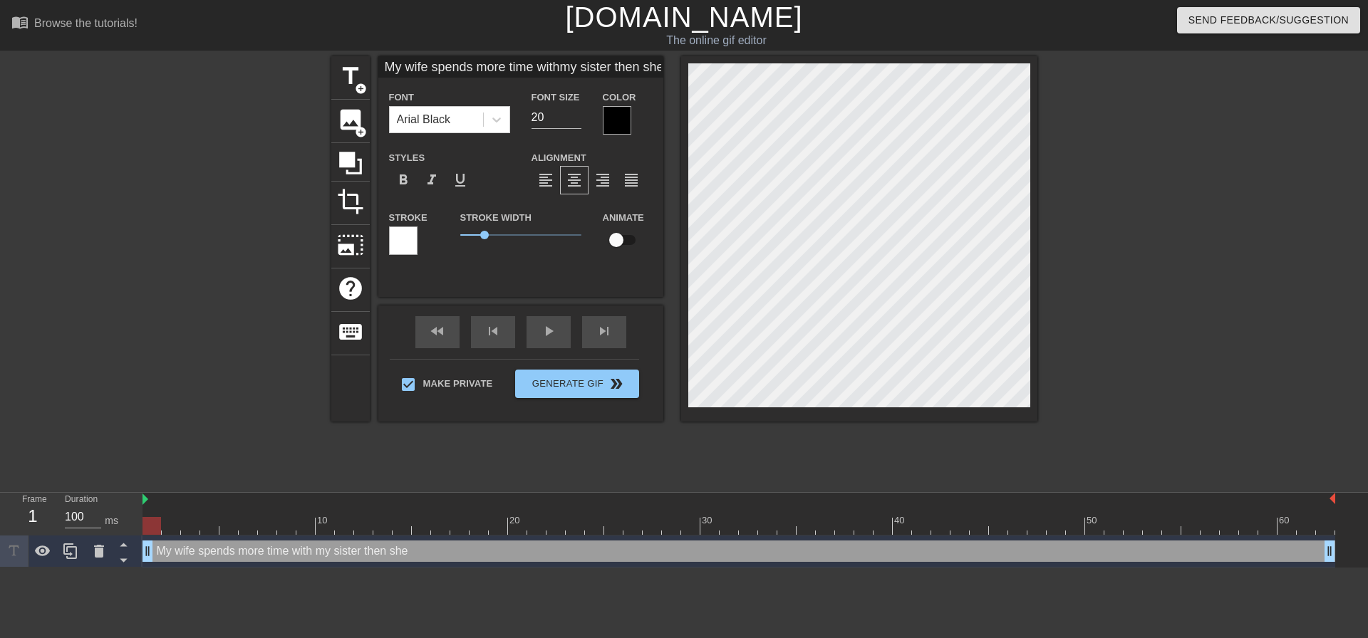
type input "My wife spends more time withmy sister then she e"
type textarea "My wife spends more time with my sister then she e"
type input "My wife spends more time withmy sister then she ev"
type textarea "My wife spends more time with my sister then she ev"
type input "My wife spends more time withmy sister then she eve"
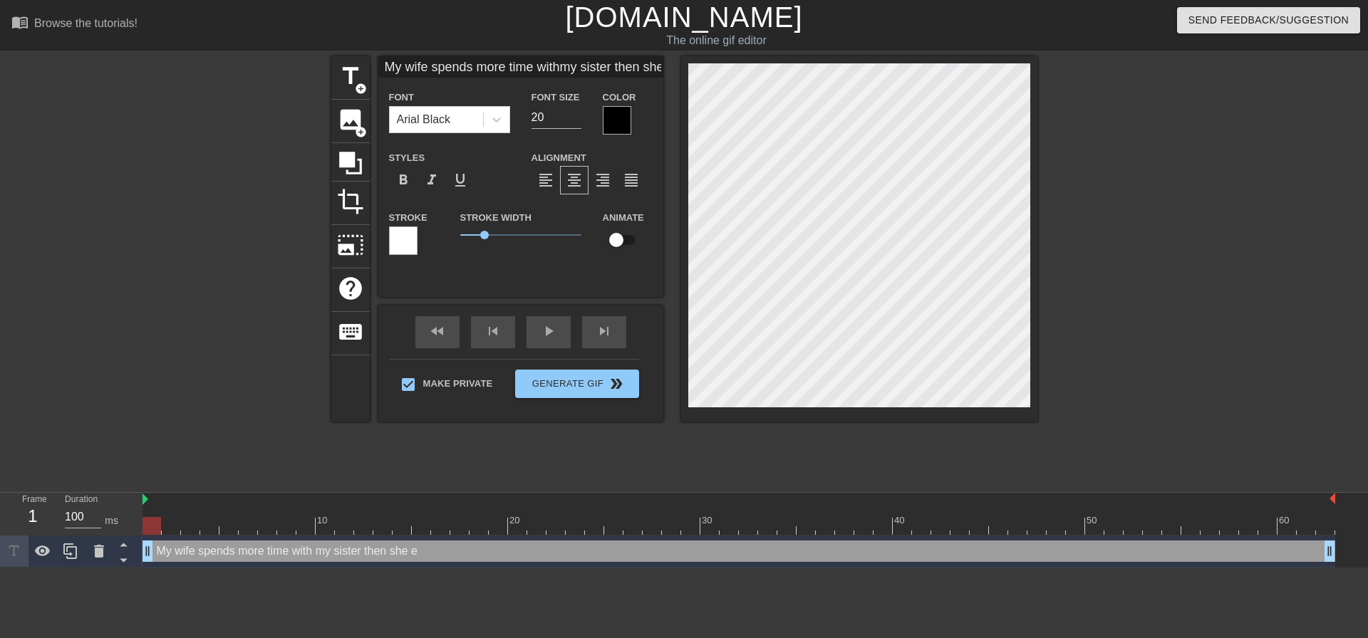
type textarea "My wife spends more time with my sister then she eve"
type input "My wife spends more time withmy sister then she ever"
type textarea "My wife spends more time with my sister then she ever"
type input "My wife spends more time withmy sister then she ever"
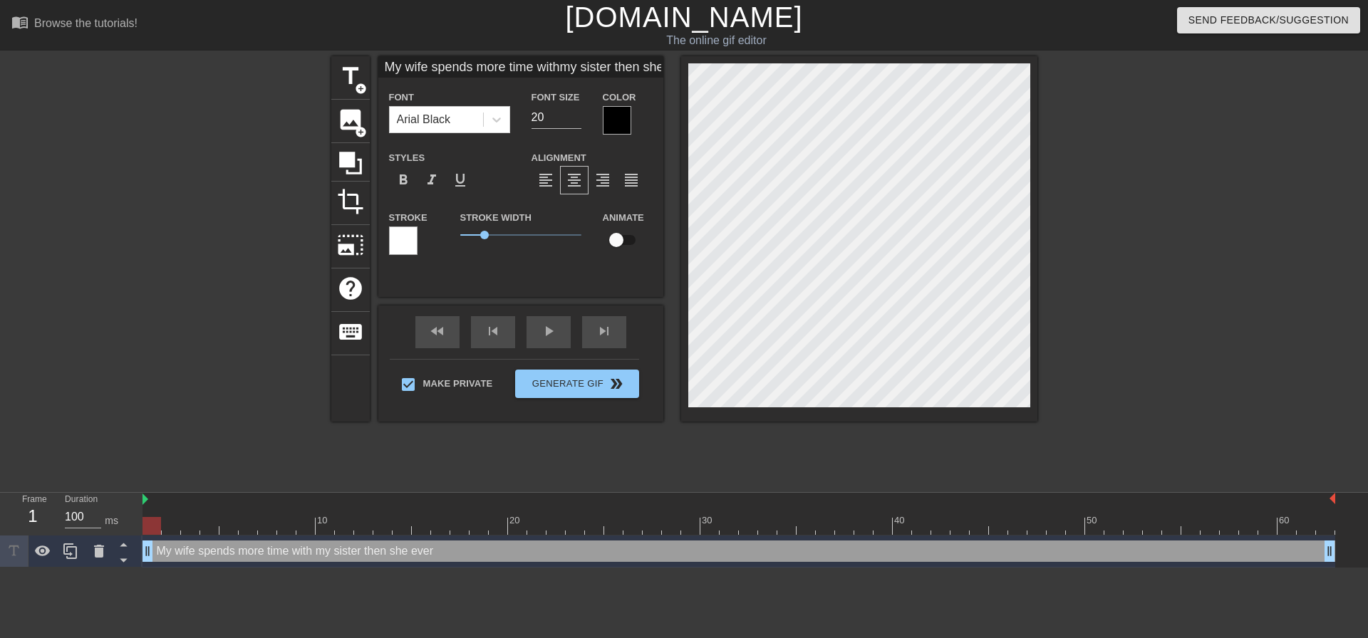
type textarea "My wife spends more time with my sister then she ever"
type input "My wife spends more time withmy sister then she ever d"
type textarea "My wife spends more time with my sister then she ever d"
type input "My wife spends more time withmy sister then she ever do"
type textarea "My wife spends more time with my sister then she ever do"
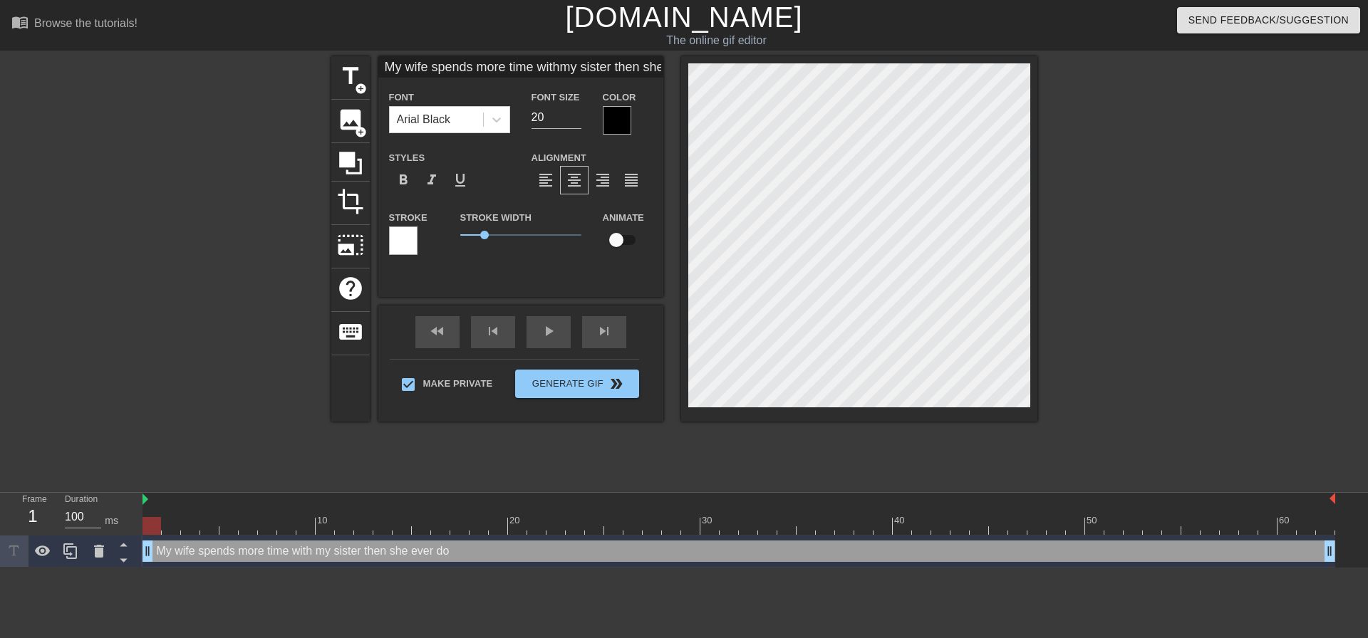
type input "My wife spends more time withmy sister then she ever doe"
type textarea "My wife spends more time with my sister then she ever doe"
type input "My wife spends more time withmy sister then she ever does"
type textarea "My wife spends more time with my sister then she ever does"
type input "My wife spends more time withmy sister then she ever does"
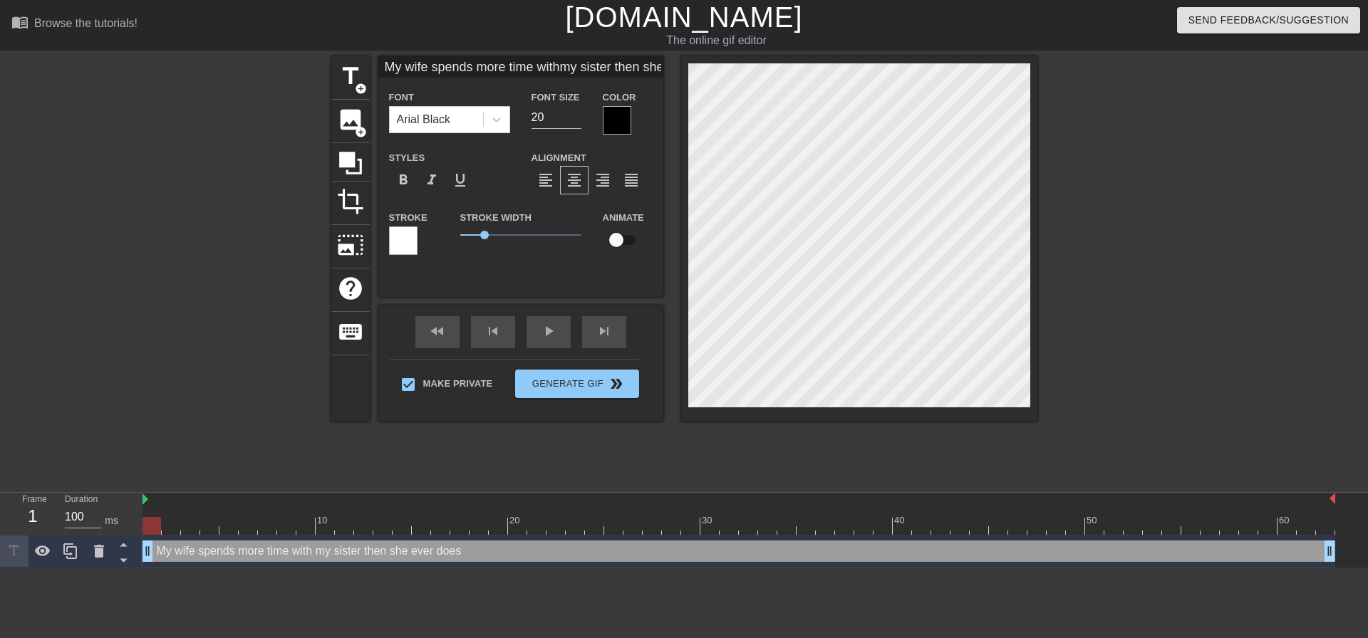
type textarea "My wife spends more time with my sister then she ever does"
type input "My wife spends more time withmy sister then she ever doesw"
type textarea "My wife spends more time with my sister then she ever does w"
type input "My wife spends more time withmy sister then she ever doeswi"
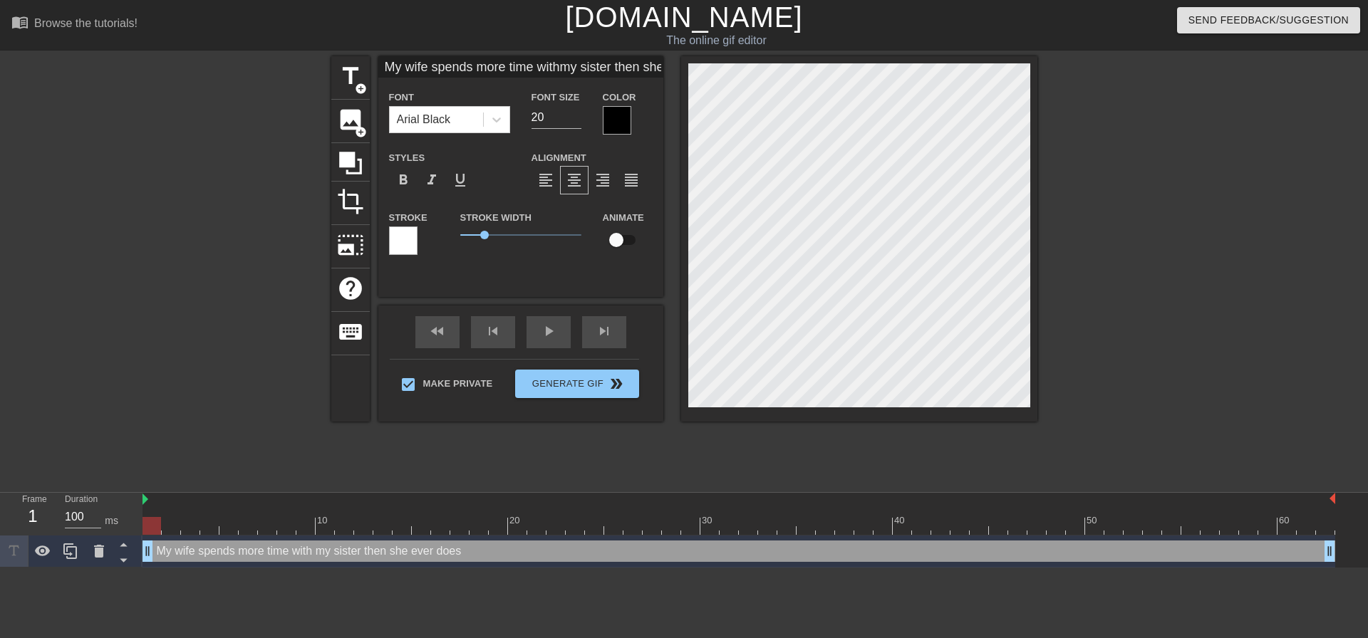
type textarea "My wife spends more time with my sister then she ever does wi"
type input "My wife spends more time withmy sister then she ever doeswit"
type textarea "My wife spends more time with my sister then she ever does wit"
type input "My wife spends more time withmy sister then she ever doeswith"
type textarea "My wife spends more time with my sister then she ever does with"
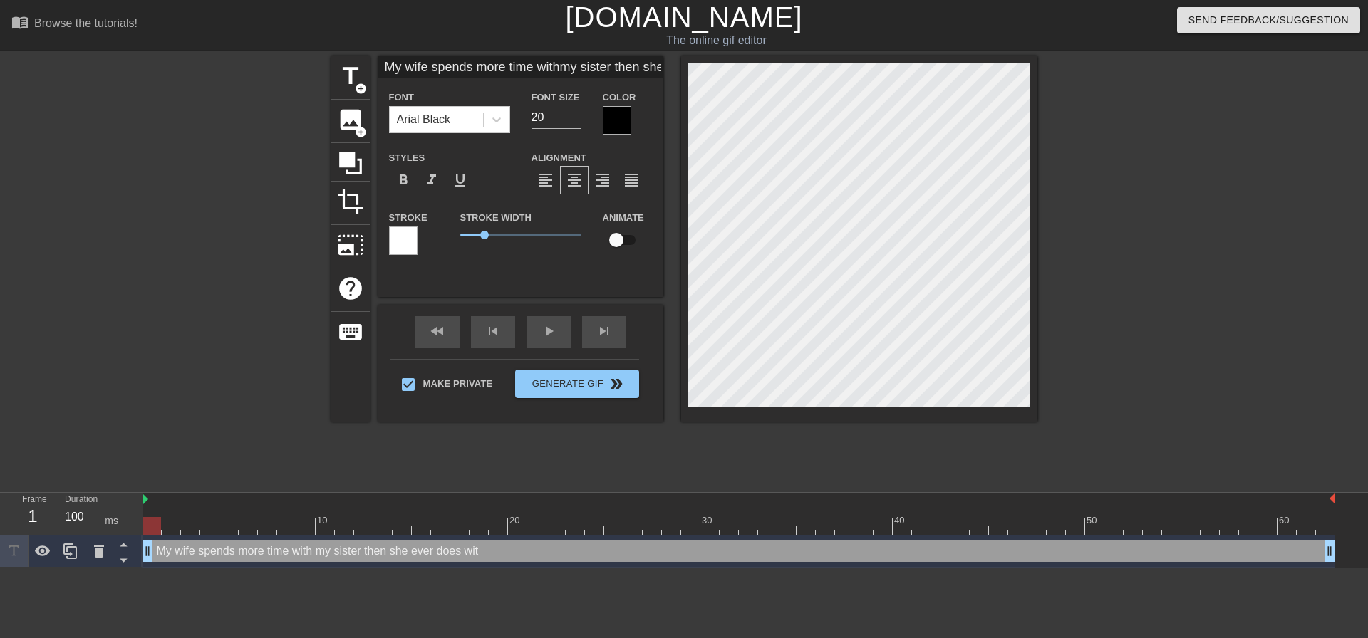
type input "My wife spends more time withmy sister then she ever doeswith"
type textarea "My wife spends more time with my sister then she ever does with"
type input "My wife spends more time withmy sister then she ever doeswith m"
type textarea "My wife spends more time with my sister then she ever does with m"
type input "My wife spends more time withmy sister then she ever doeswith me"
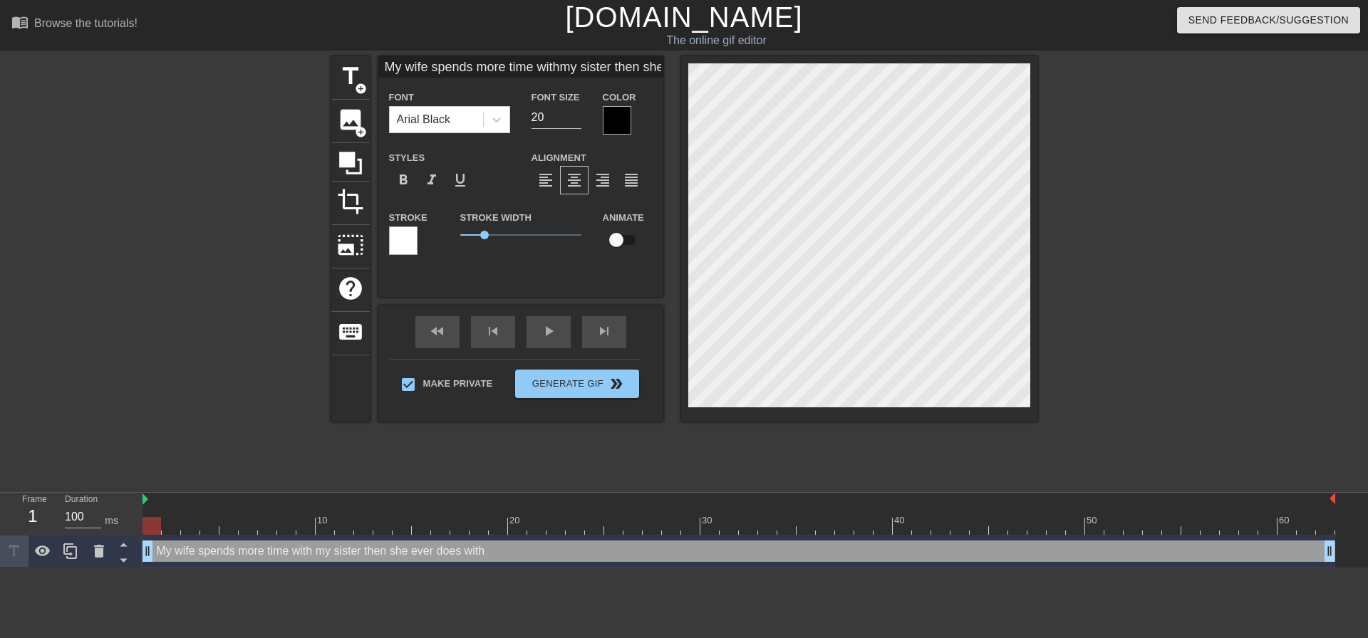
type textarea "My wife spends more time with my sister then she ever does with me"
type input "My wife spends more time withmy sister then she ever doeswith me."
type textarea "My wife spends more time with my sister then she ever does with me."
type input "My wife spends more time withmy sister then she ever doeswith me.."
type textarea "My wife spends more time with my sister then she ever does with me.."
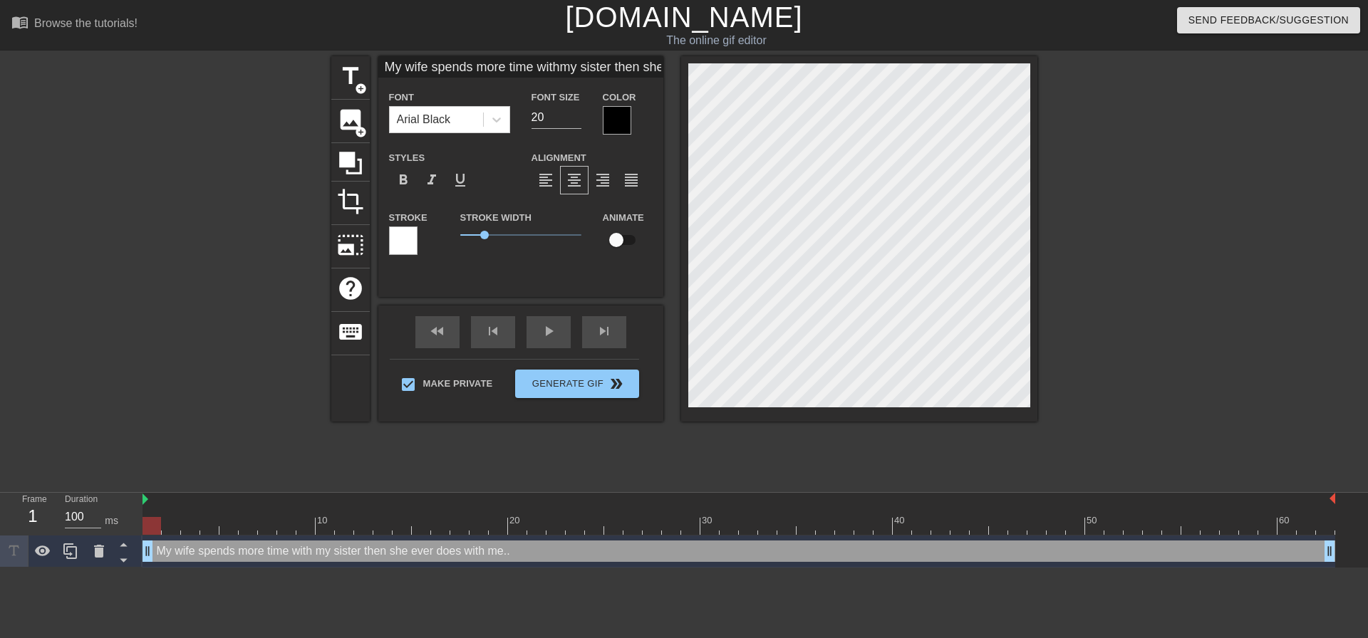
type input "My wife spends more time withmy sister then she ever doeswith me..."
type textarea "My wife spends more time with my sister then she ever does with me..."
type input "My wife spends more time withmy sister then she ever doeswith me..."
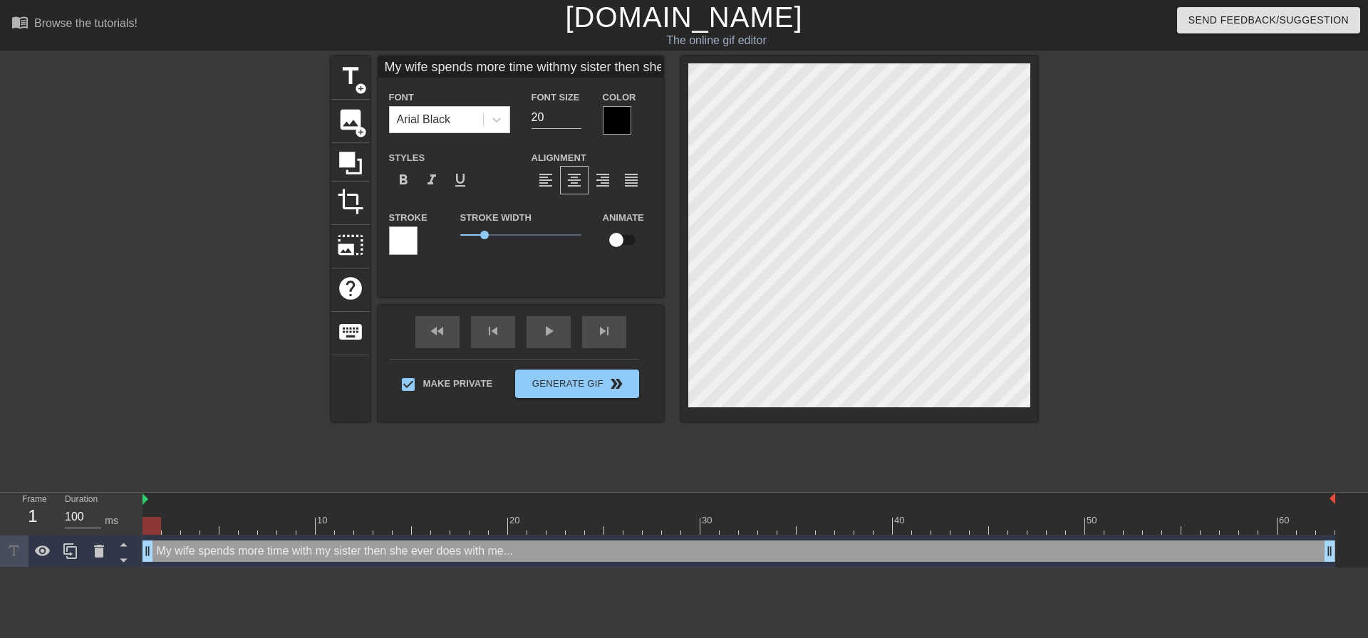
type textarea "My wife spends more time with my sister then she ever doeswith me..."
type input "My wife spends more time withmy sister then she ever does with me..."
type textarea "My wife spends more time with my sister then she ever does with me..."
type input "My wife spends more time withmy sister then she ever does with me..."
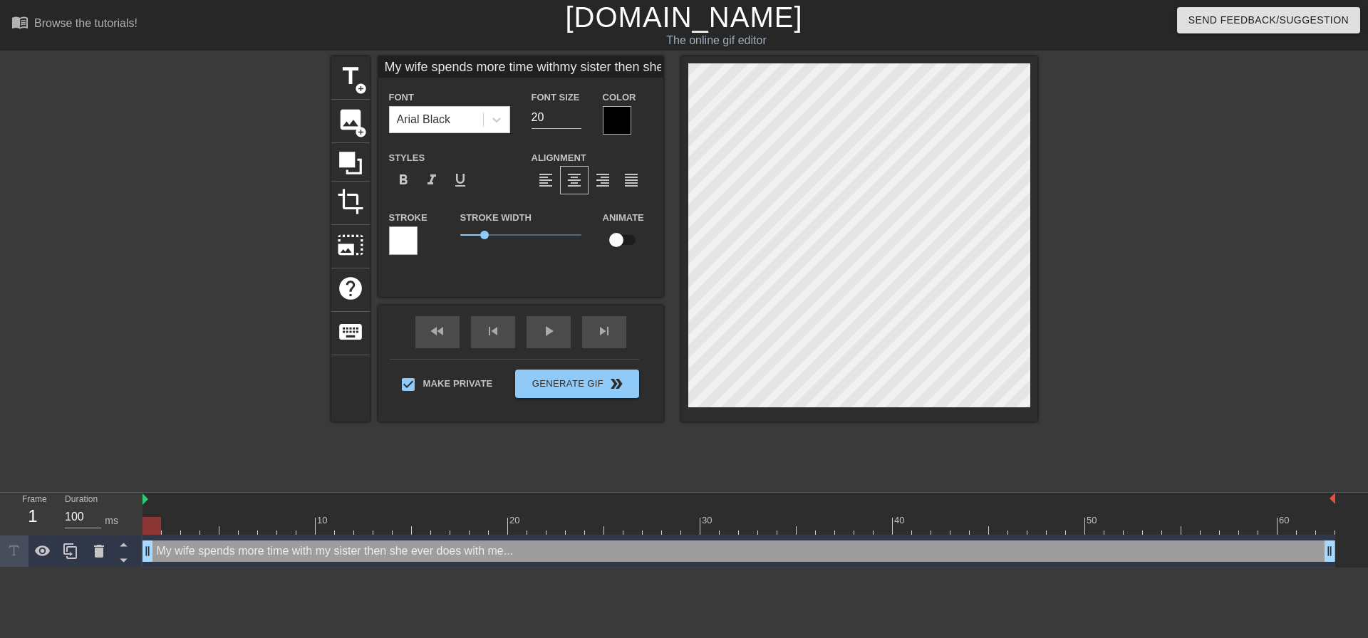
type textarea "My wife spends more time with my sister then she ever does with me..."
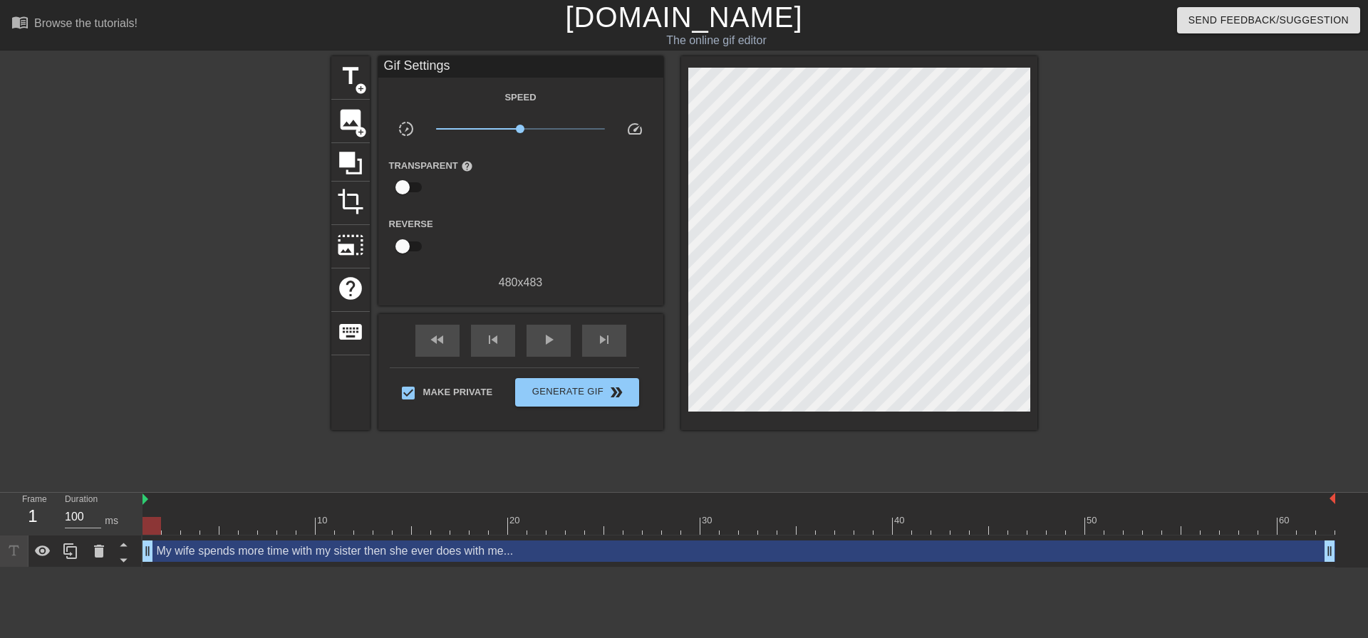
click at [1123, 317] on div at bounding box center [1161, 269] width 214 height 427
click at [537, 386] on span "Generate Gif double_arrow" at bounding box center [577, 392] width 112 height 17
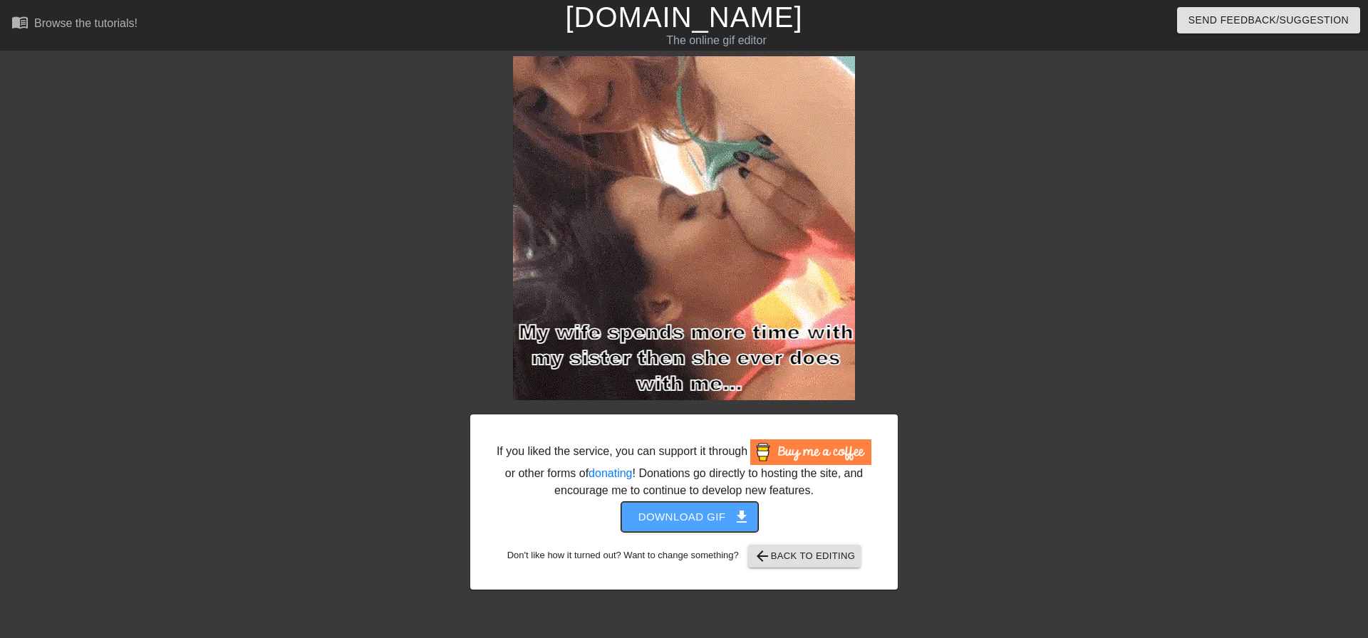
click at [712, 514] on span "Download gif get_app" at bounding box center [689, 517] width 103 height 19
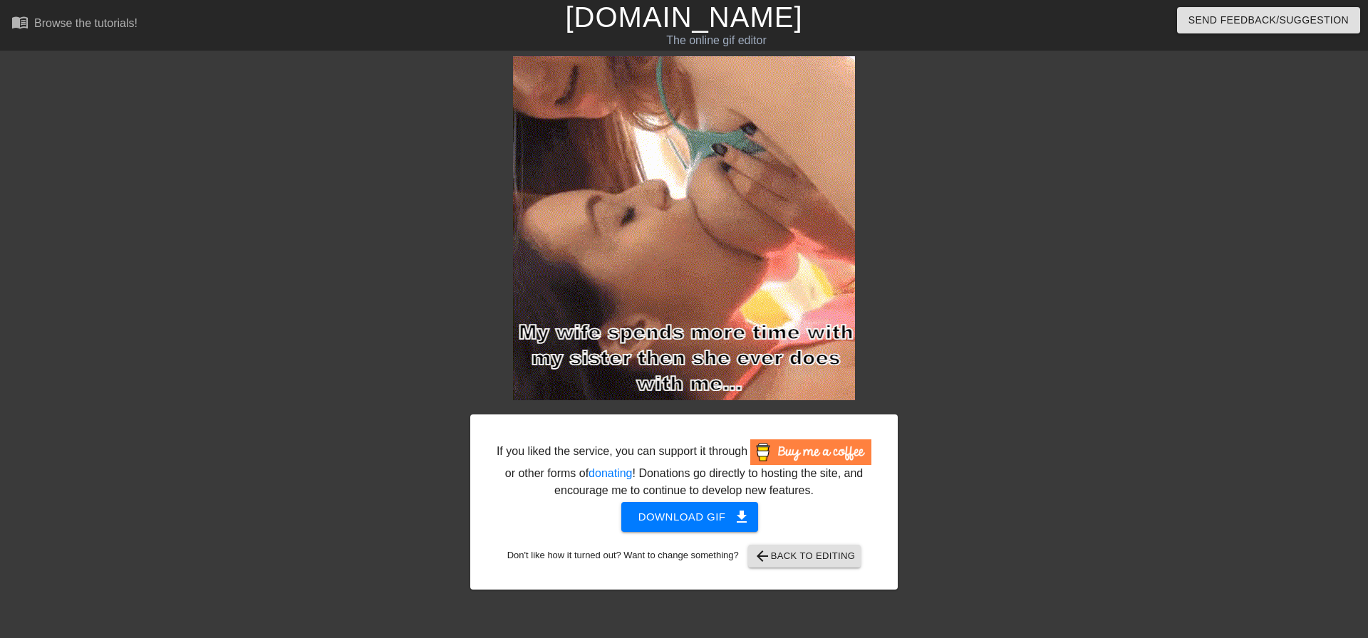
click at [930, 182] on div at bounding box center [1022, 269] width 214 height 427
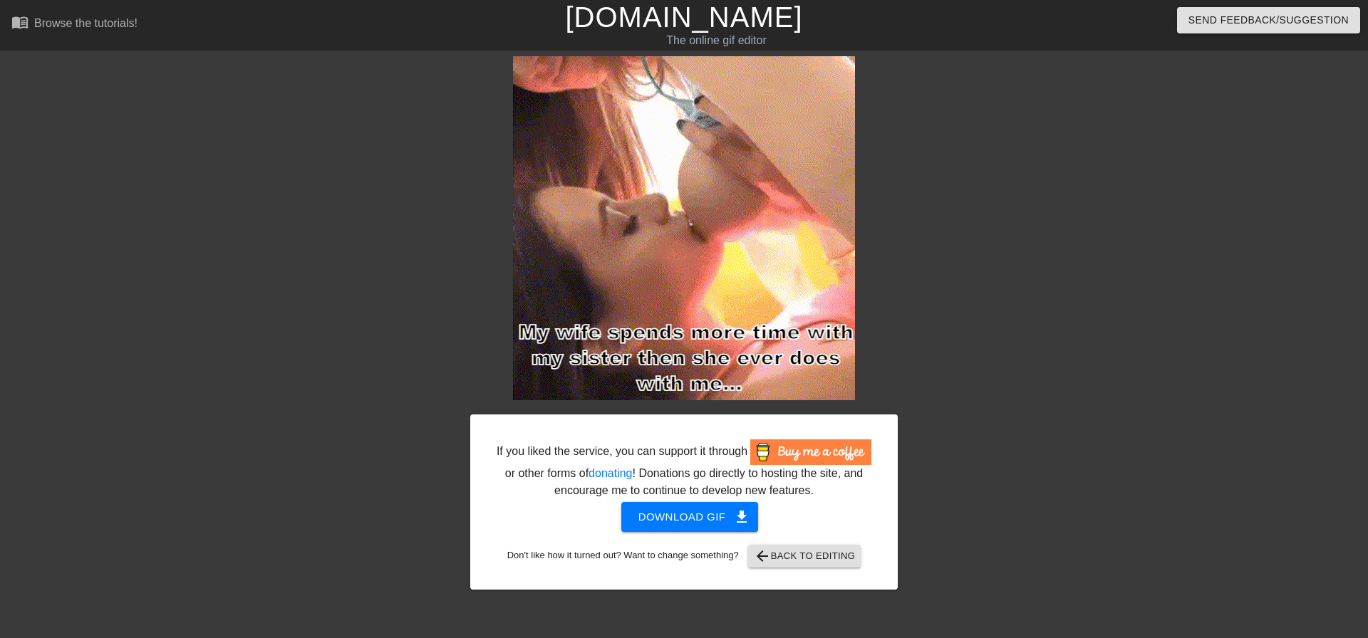
drag, startPoint x: 123, startPoint y: 215, endPoint x: 123, endPoint y: 28, distance: 187.3
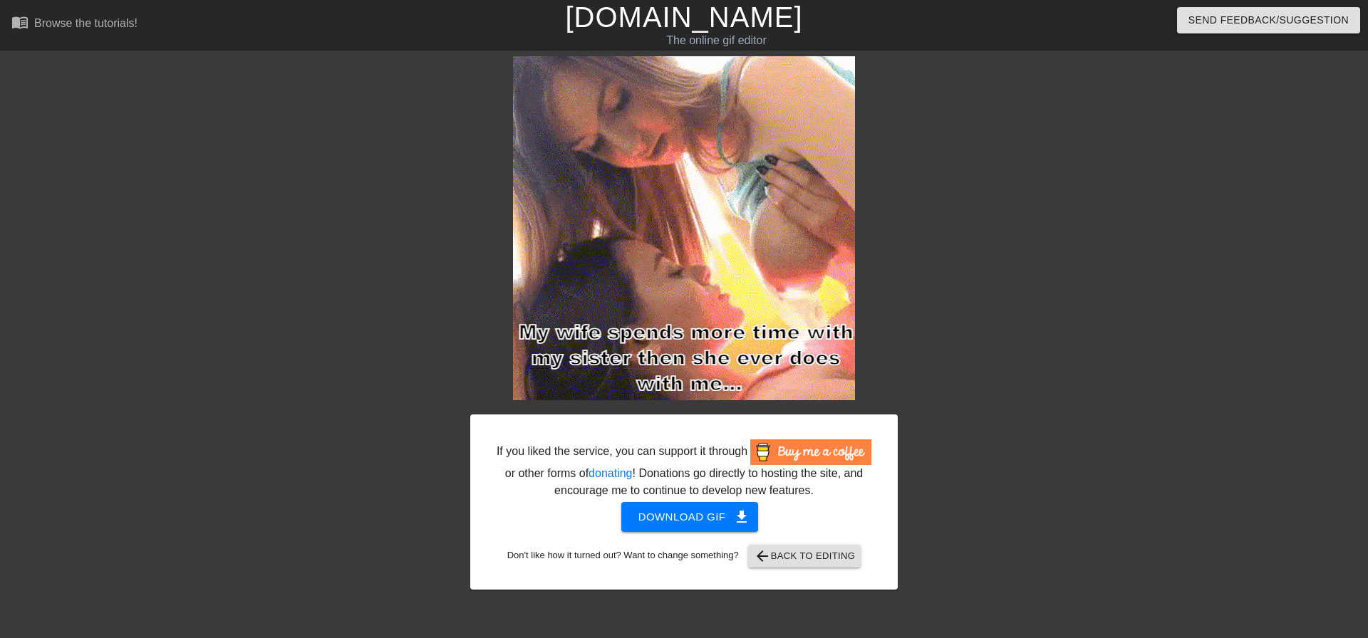
click at [123, 214] on div "If you liked the service, you can support it through or other forms of donating…" at bounding box center [684, 322] width 1368 height 533
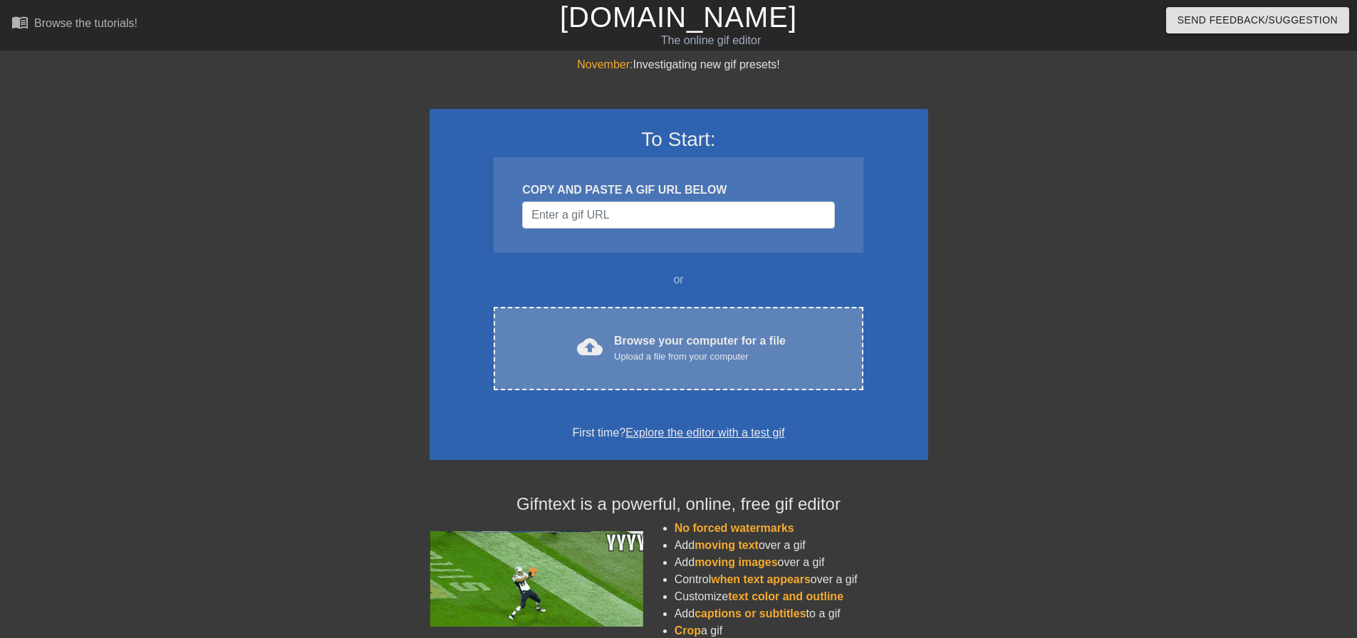
click at [668, 345] on div "Browse your computer for a file Upload a file from your computer" at bounding box center [700, 348] width 172 height 31
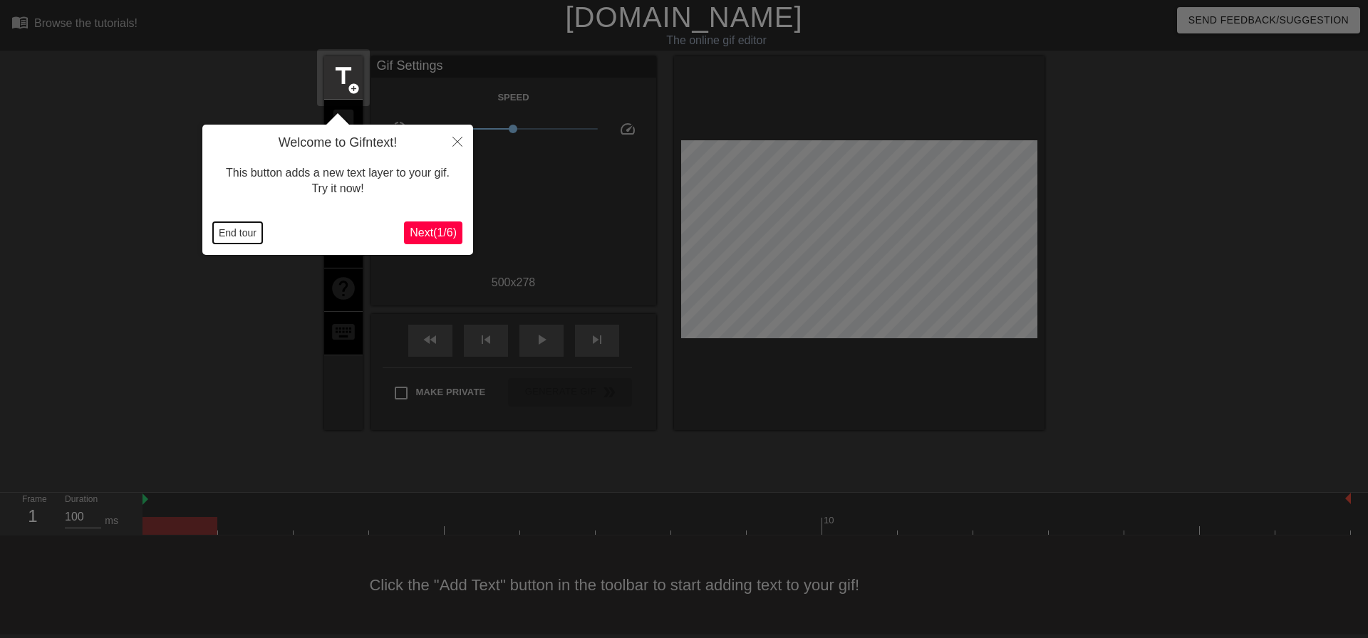
click at [221, 232] on button "End tour" at bounding box center [237, 232] width 49 height 21
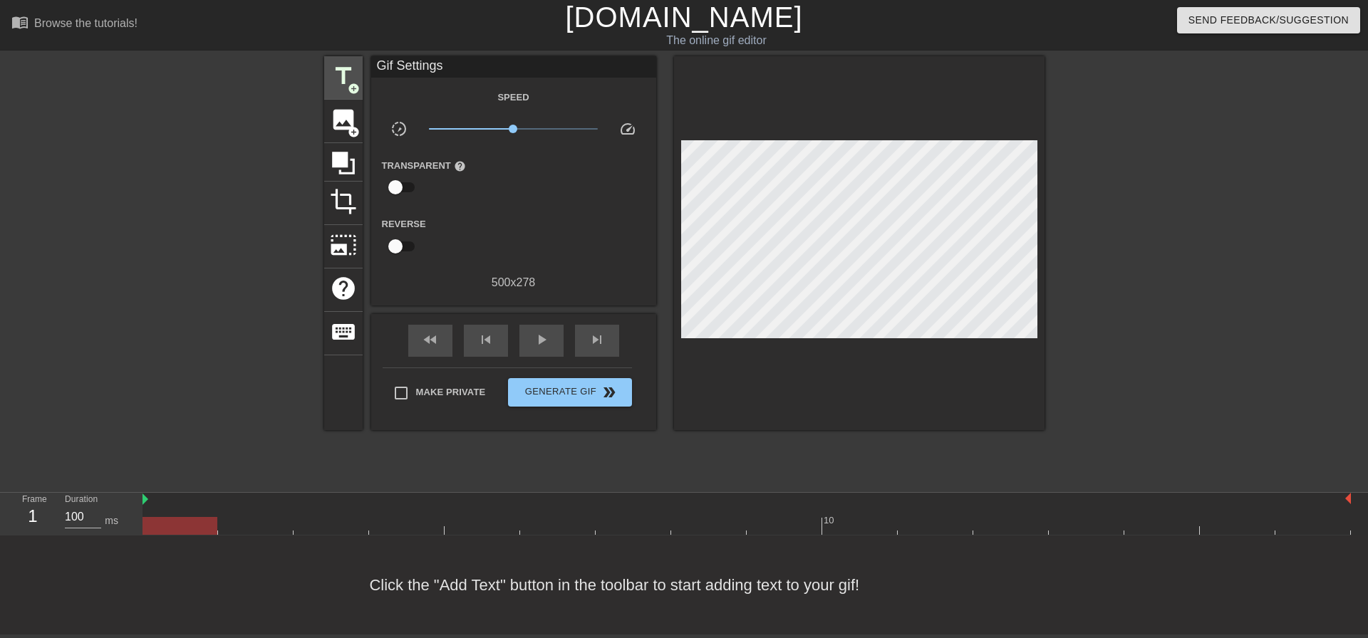
click at [348, 58] on div "title add_circle" at bounding box center [343, 77] width 38 height 43
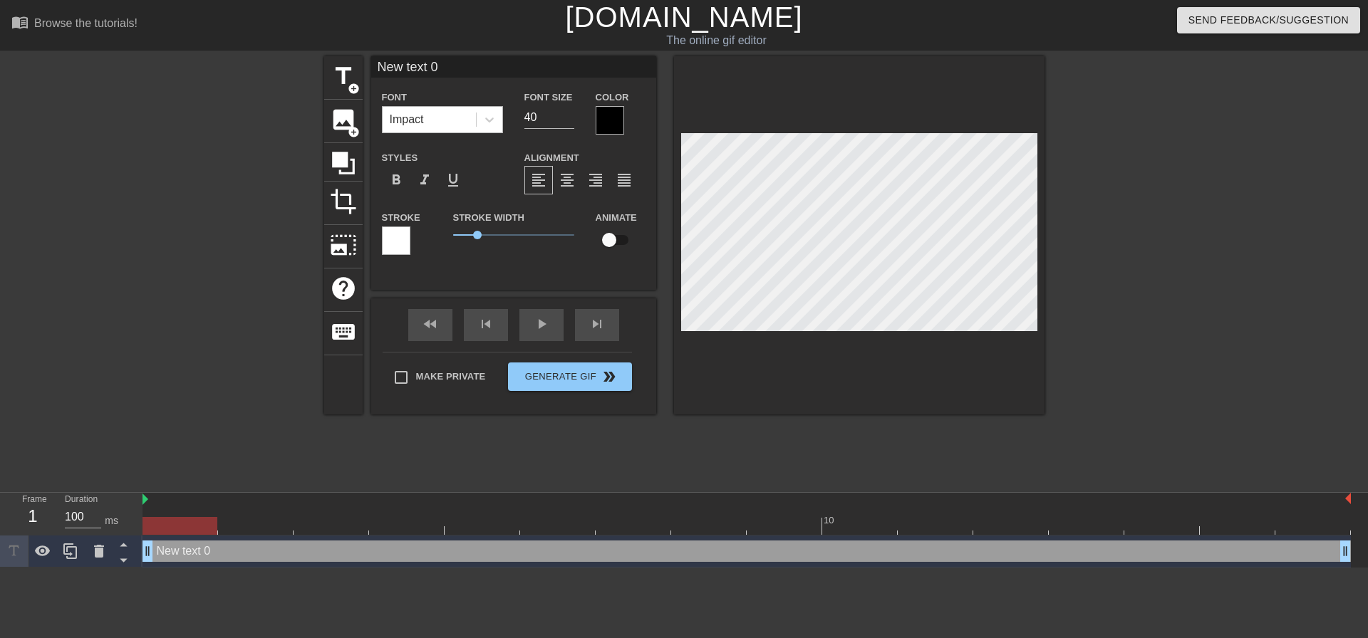
click at [466, 108] on div "Impact" at bounding box center [428, 120] width 93 height 26
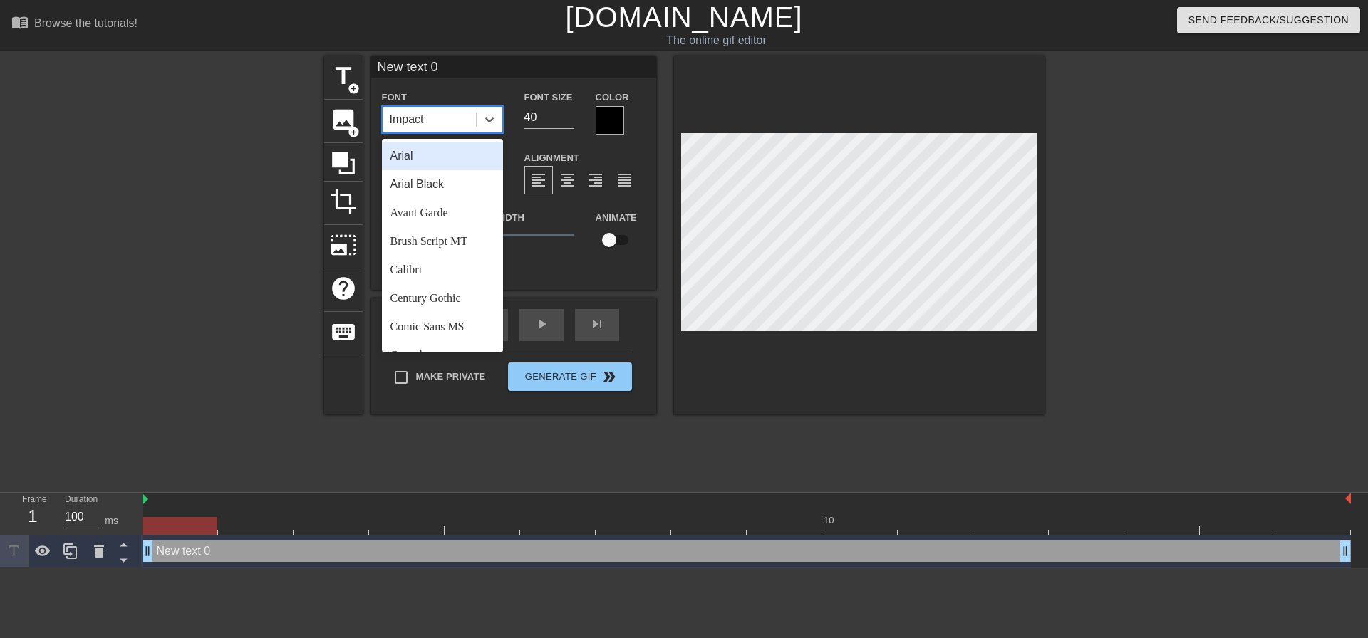
click at [458, 175] on div "Arial Black" at bounding box center [442, 184] width 121 height 28
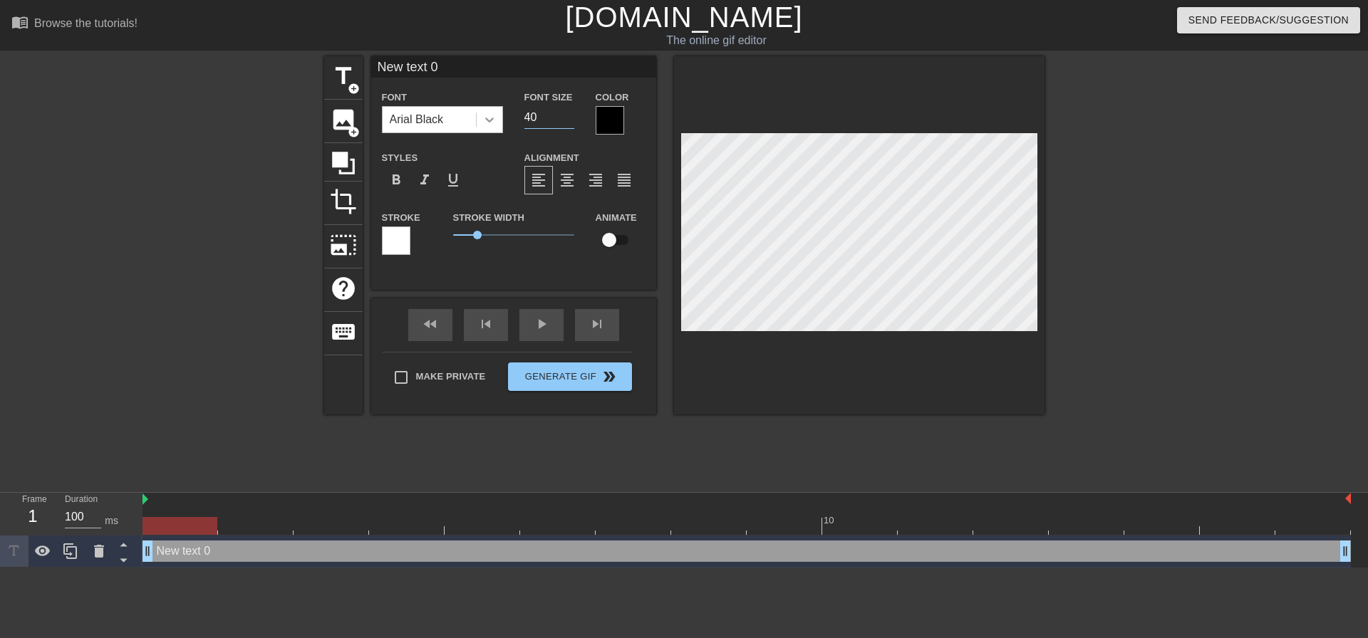
drag, startPoint x: 546, startPoint y: 111, endPoint x: 485, endPoint y: 108, distance: 61.3
click at [518, 112] on div "Font Size 40" at bounding box center [549, 111] width 71 height 46
type input "20"
click at [571, 185] on span "format_align_center" at bounding box center [566, 180] width 17 height 17
click at [415, 374] on div "Make Private Generate Gif double_arrow" at bounding box center [506, 380] width 249 height 56
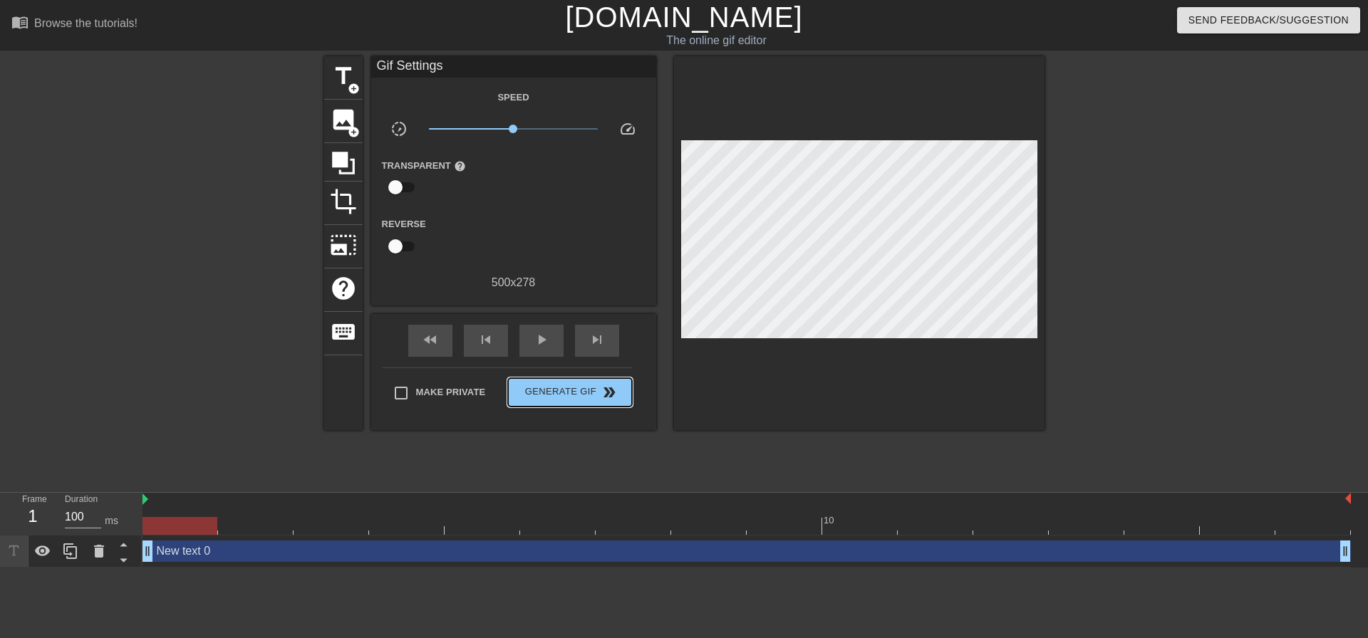
drag, startPoint x: 509, startPoint y: 383, endPoint x: 496, endPoint y: 385, distance: 13.0
click at [509, 383] on button "Generate Gif double_arrow" at bounding box center [569, 392] width 123 height 28
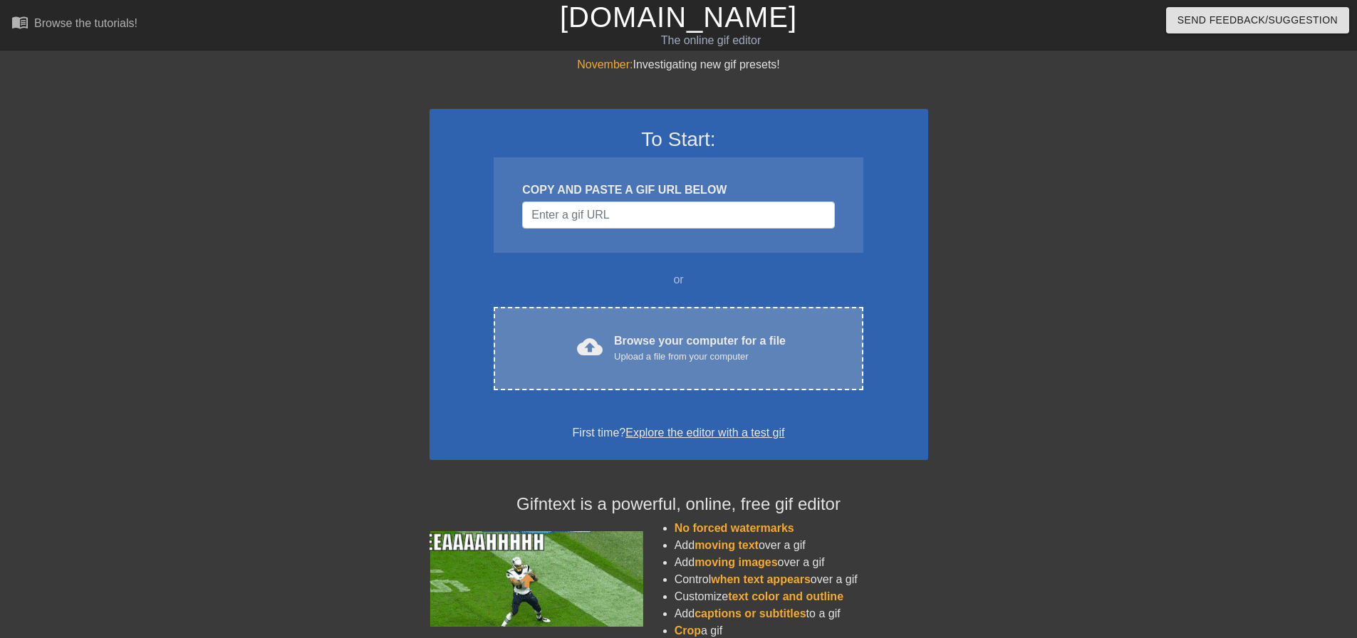
click at [583, 322] on div "cloud_upload Browse your computer for a file Upload a file from your computer C…" at bounding box center [678, 348] width 369 height 83
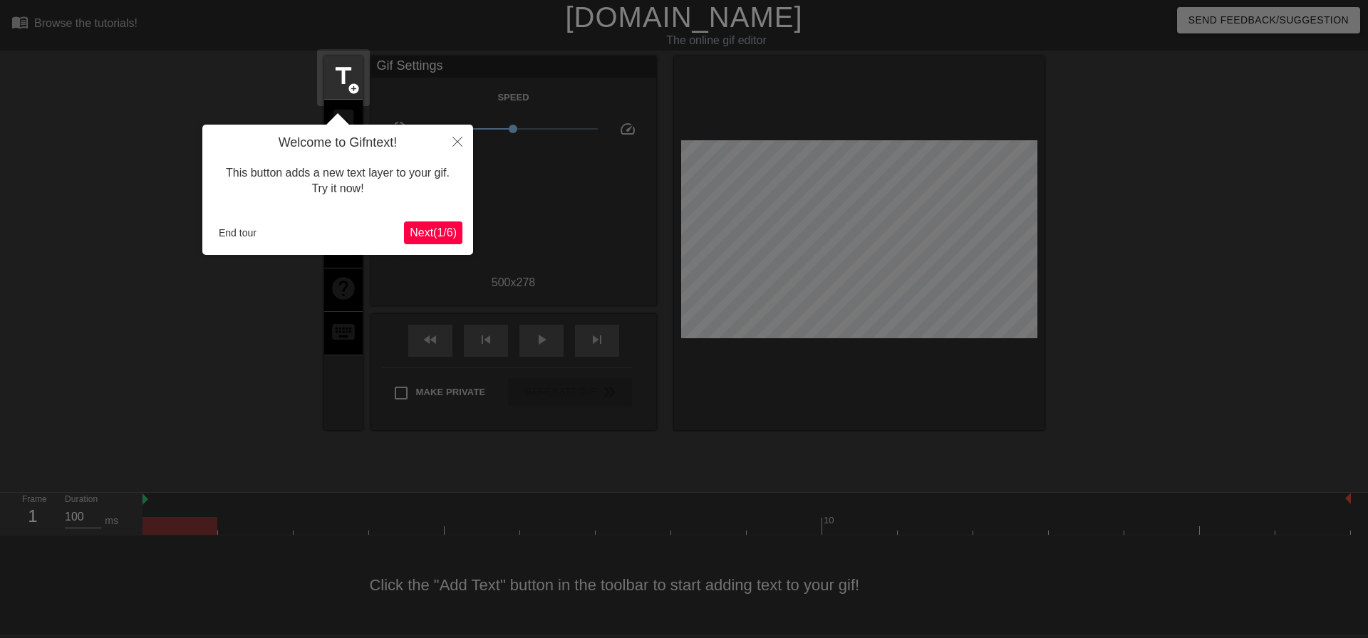
click at [1301, 392] on div at bounding box center [684, 319] width 1368 height 638
click at [226, 245] on div "Welcome to Gifntext! This button adds a new text layer to your gif. Try it now!…" at bounding box center [337, 190] width 271 height 130
click at [232, 246] on div "Welcome to Gifntext! This button adds a new text layer to your gif. Try it now!…" at bounding box center [337, 190] width 271 height 130
click at [244, 225] on div "Welcome to Gifntext! This button adds a new text layer to your gif. Try it now!…" at bounding box center [337, 190] width 271 height 130
click at [243, 228] on button "End tour" at bounding box center [237, 232] width 49 height 21
